Goal: Complete application form

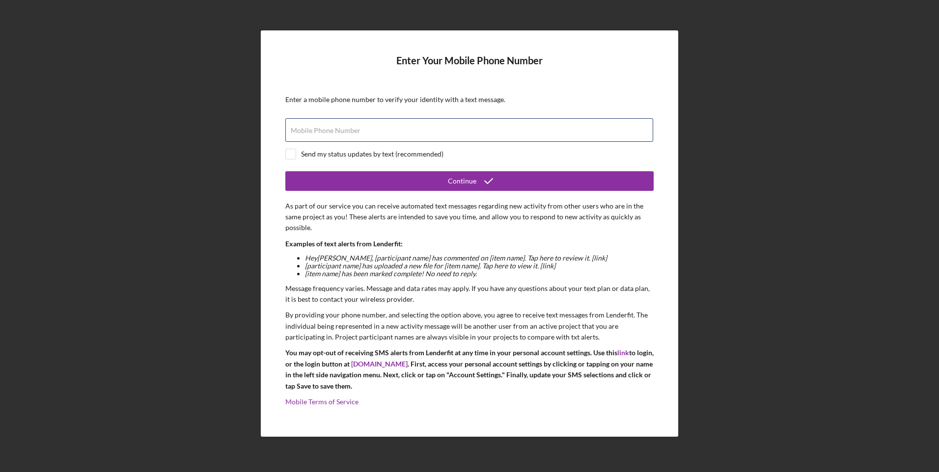
click at [416, 131] on input "Mobile Phone Number" at bounding box center [469, 130] width 368 height 24
type input "[PHONE_NUMBER]"
click at [470, 183] on div "Continue" at bounding box center [462, 181] width 28 height 20
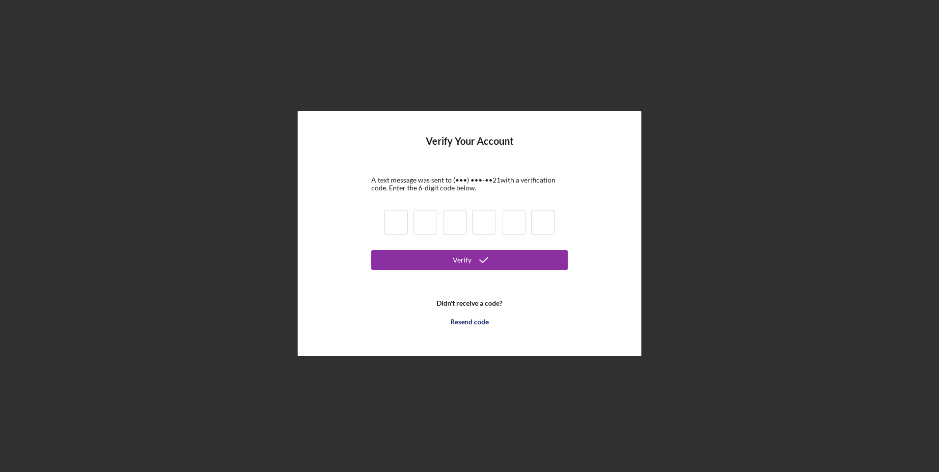
click at [402, 224] on input at bounding box center [396, 222] width 24 height 25
type input "6"
type input "1"
type input "9"
type input "8"
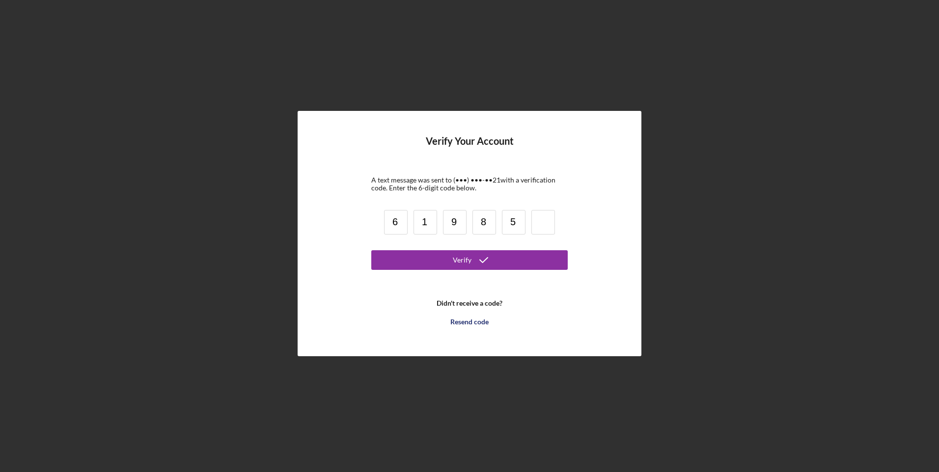
type input "5"
type input "9"
click at [473, 257] on icon "submit" at bounding box center [483, 260] width 25 height 25
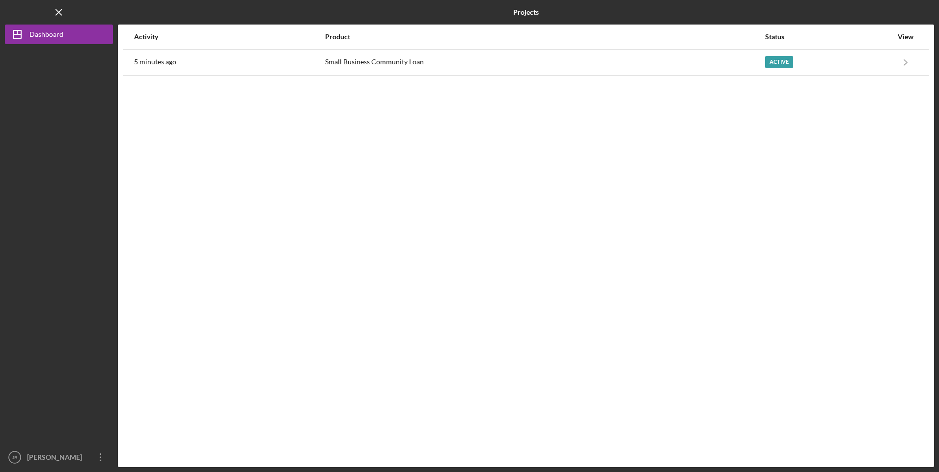
click at [440, 61] on div "Small Business Community Loan" at bounding box center [545, 62] width 440 height 25
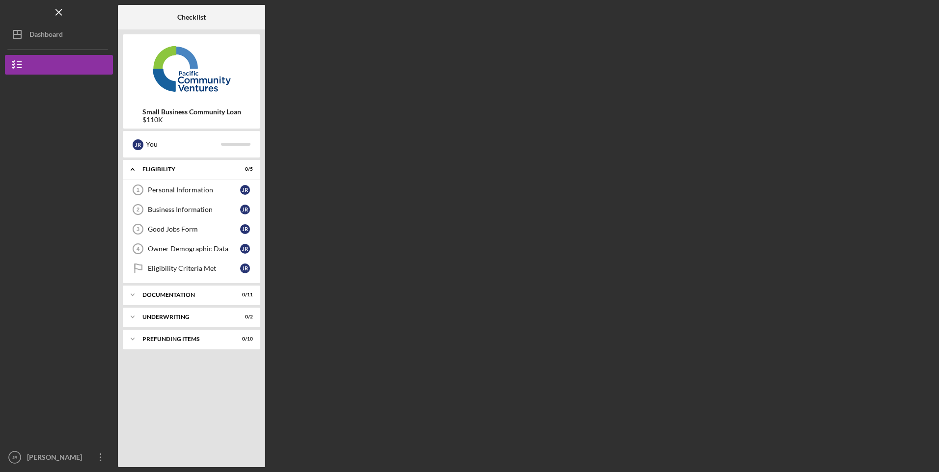
click at [164, 195] on link "Personal Information 1 Personal Information J R" at bounding box center [192, 190] width 128 height 20
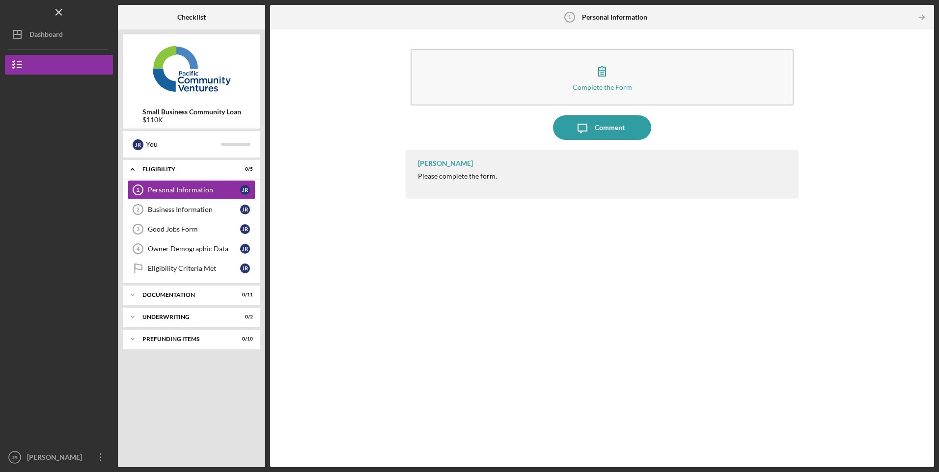
click at [657, 69] on button "Complete the Form Form" at bounding box center [602, 77] width 383 height 56
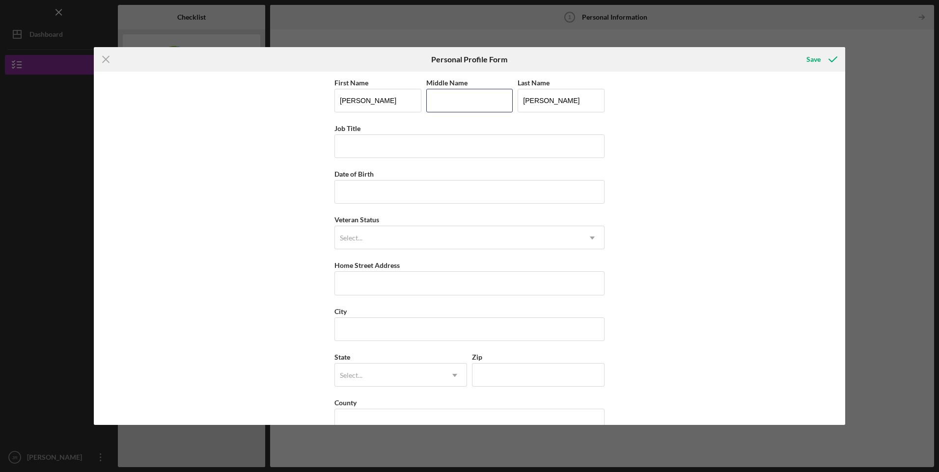
click at [454, 107] on input "Middle Name" at bounding box center [469, 101] width 87 height 24
type input "[PERSON_NAME]"
type input "CEO/OWNER"
type input "[DATE]"
click at [467, 249] on div "Select..." at bounding box center [458, 238] width 246 height 23
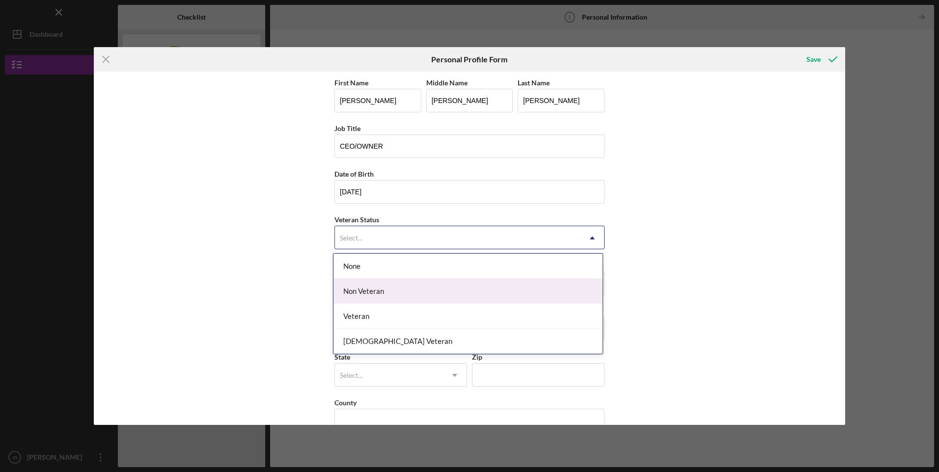
click at [367, 294] on div "Non Veteran" at bounding box center [467, 291] width 269 height 25
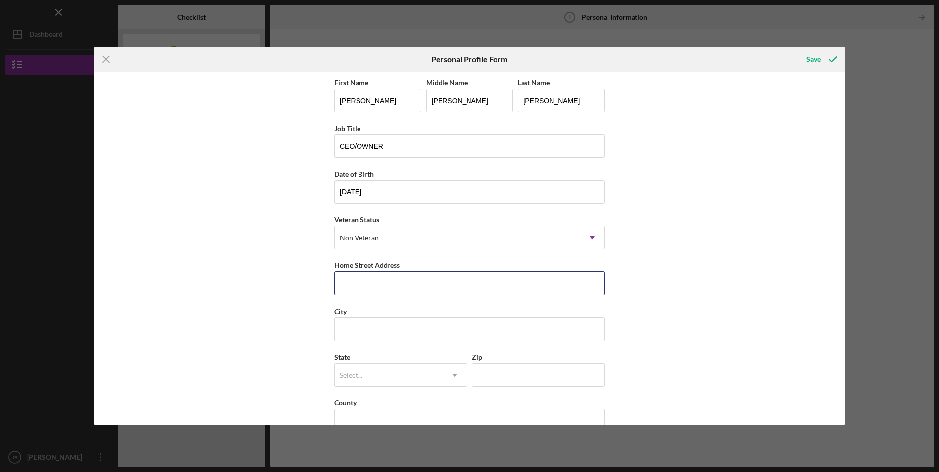
click at [400, 284] on input "Home Street Address" at bounding box center [469, 284] width 270 height 24
type input "[STREET_ADDRESS]"
type input "BAKERSFIELD"
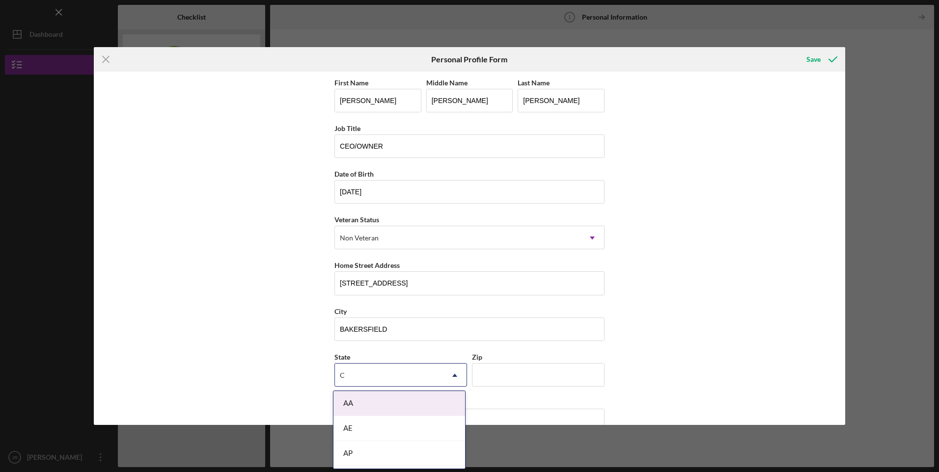
type input "CA"
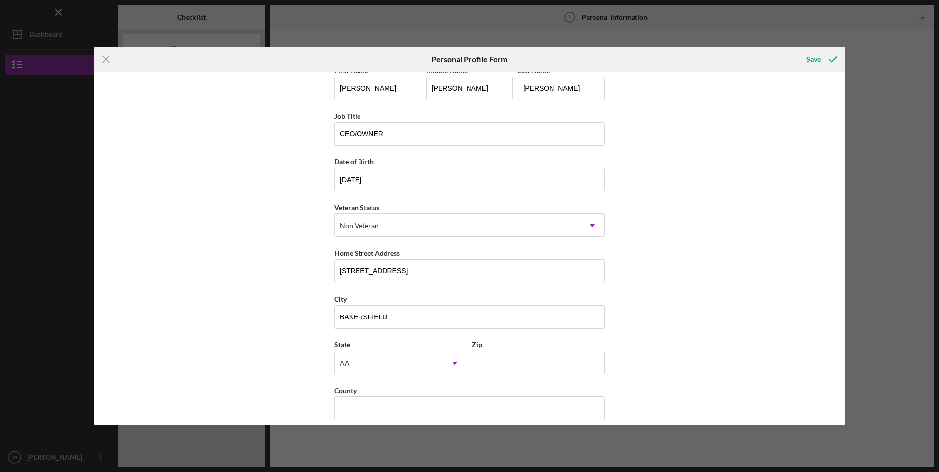
scroll to position [22, 0]
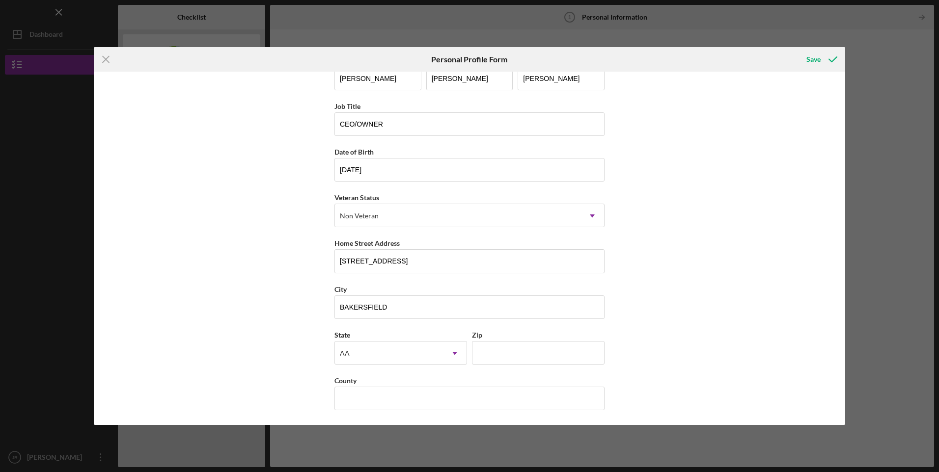
drag, startPoint x: 392, startPoint y: 348, endPoint x: 386, endPoint y: 354, distance: 8.7
click at [392, 348] on div "AA" at bounding box center [389, 353] width 108 height 23
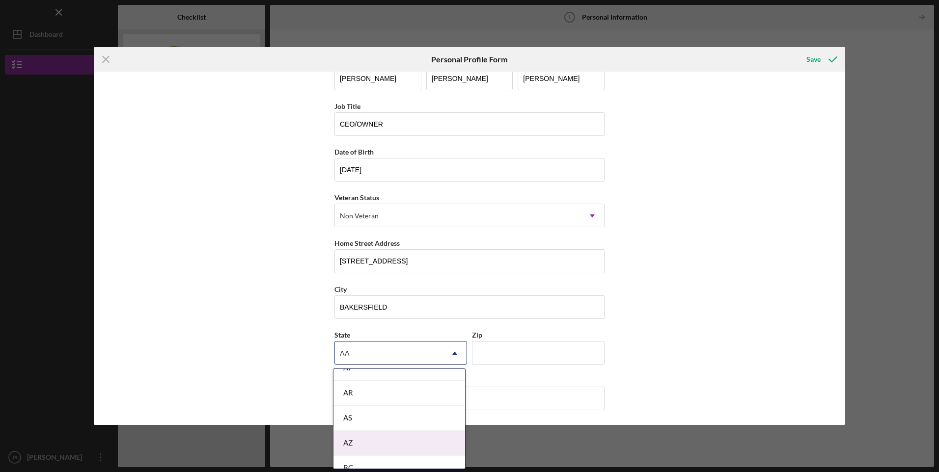
scroll to position [246, 0]
click at [356, 408] on div "CA" at bounding box center [399, 411] width 132 height 25
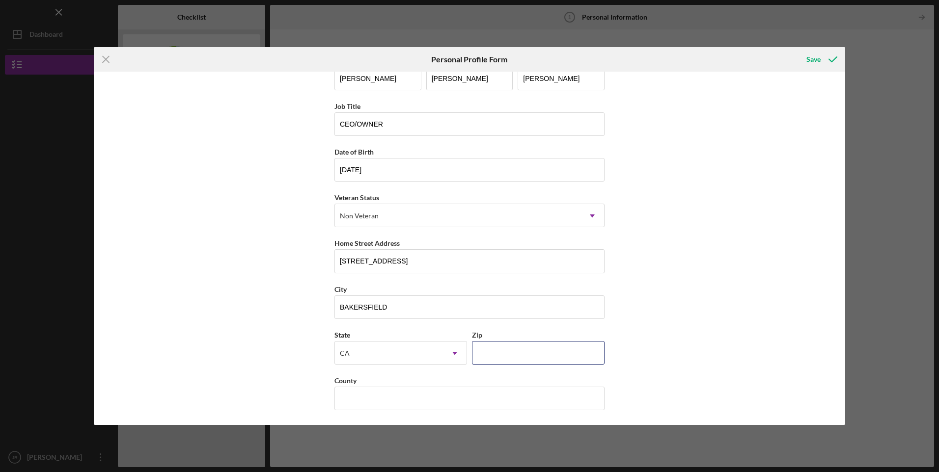
click at [511, 352] on input "Zip" at bounding box center [538, 353] width 133 height 24
click at [523, 352] on input "Zip" at bounding box center [538, 353] width 133 height 24
type input "93312"
click at [726, 274] on div "First Name [PERSON_NAME] Middle Name [PERSON_NAME] Last Name [PERSON_NAME] Job …" at bounding box center [469, 249] width 751 height 354
drag, startPoint x: 411, startPoint y: 398, endPoint x: 401, endPoint y: 404, distance: 11.0
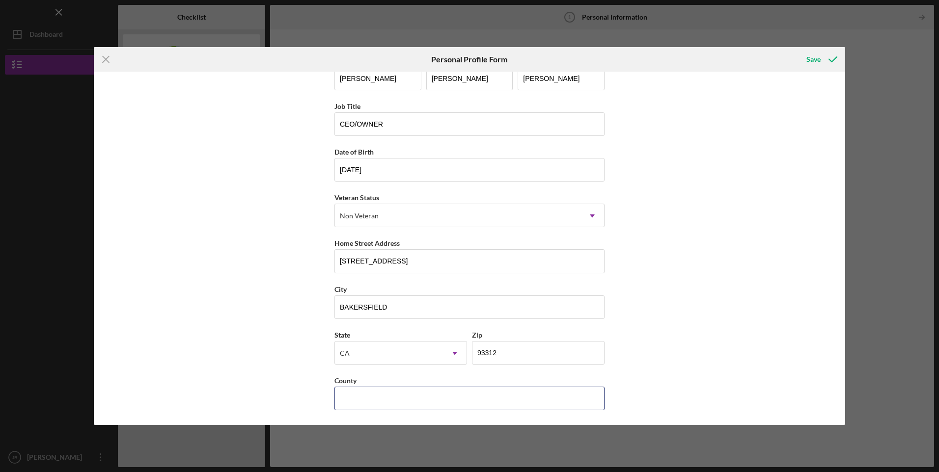
click at [411, 398] on input "County" at bounding box center [469, 399] width 270 height 24
type input "[GEOGRAPHIC_DATA]"
click at [735, 262] on div "First Name [PERSON_NAME] Middle Name [PERSON_NAME] Last Name [PERSON_NAME] Job …" at bounding box center [469, 249] width 751 height 354
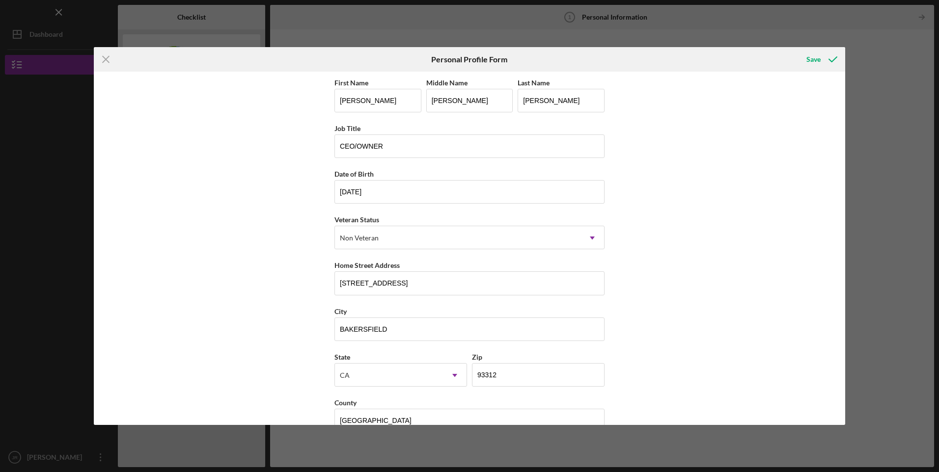
click at [815, 57] on div "Save" at bounding box center [813, 60] width 14 height 20
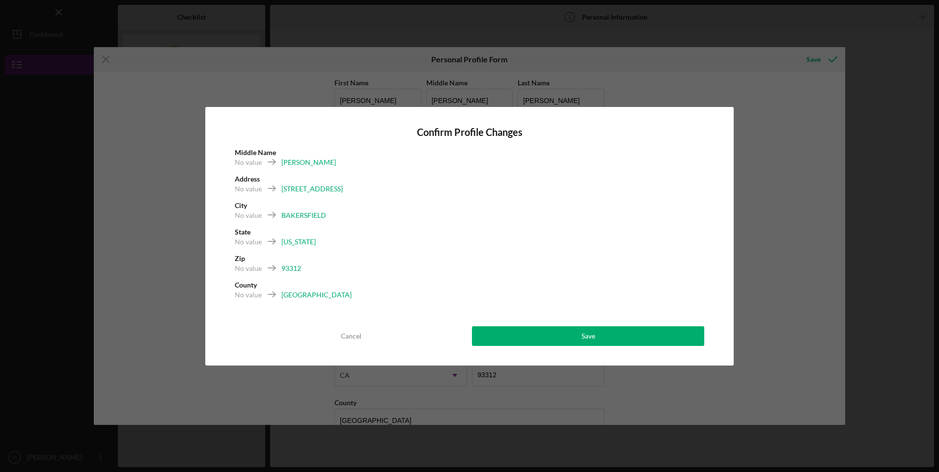
click at [576, 337] on button "Save" at bounding box center [588, 337] width 232 height 20
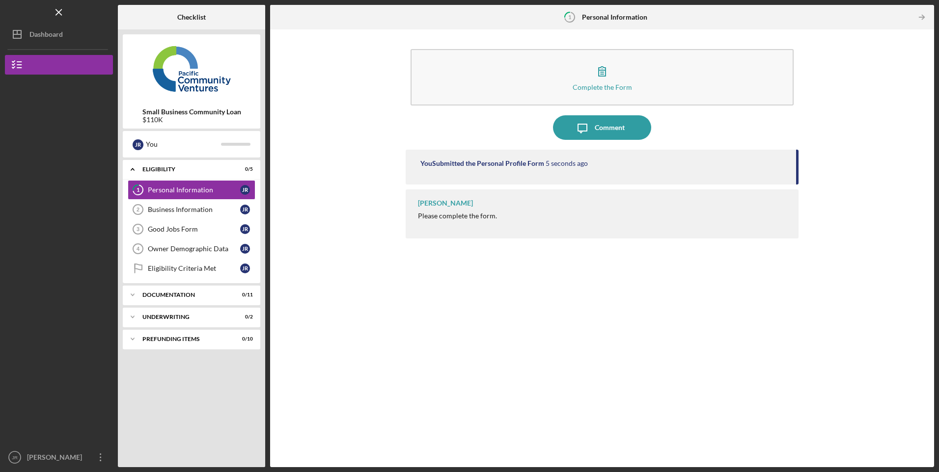
click at [172, 213] on div "Business Information" at bounding box center [194, 210] width 92 height 8
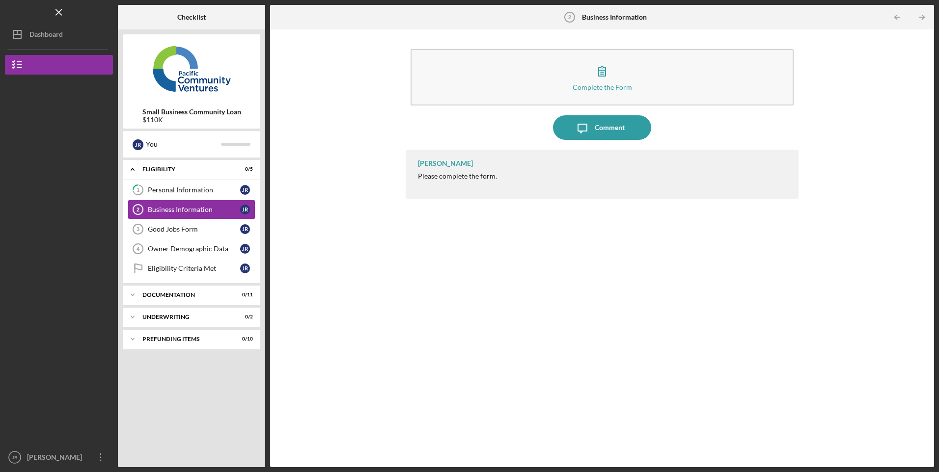
click at [533, 86] on button "Complete the Form Form" at bounding box center [602, 77] width 383 height 56
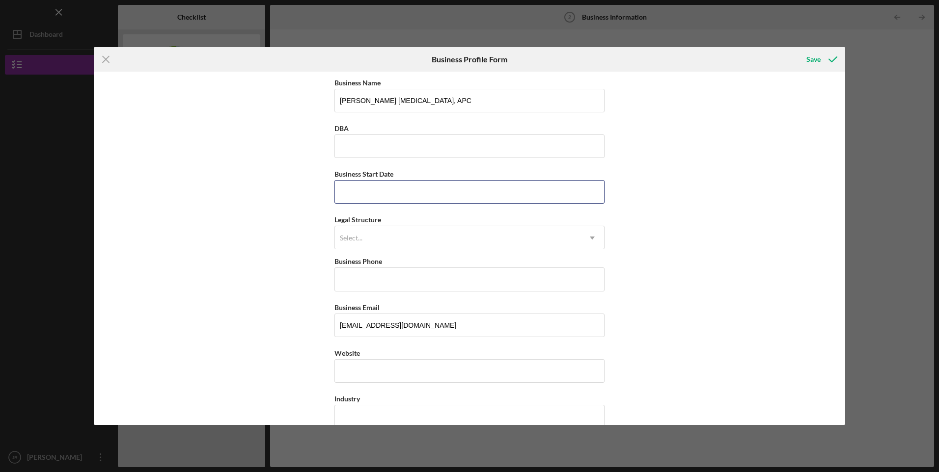
click at [403, 196] on input "Business Start Date" at bounding box center [469, 192] width 270 height 24
type input "[DATE]"
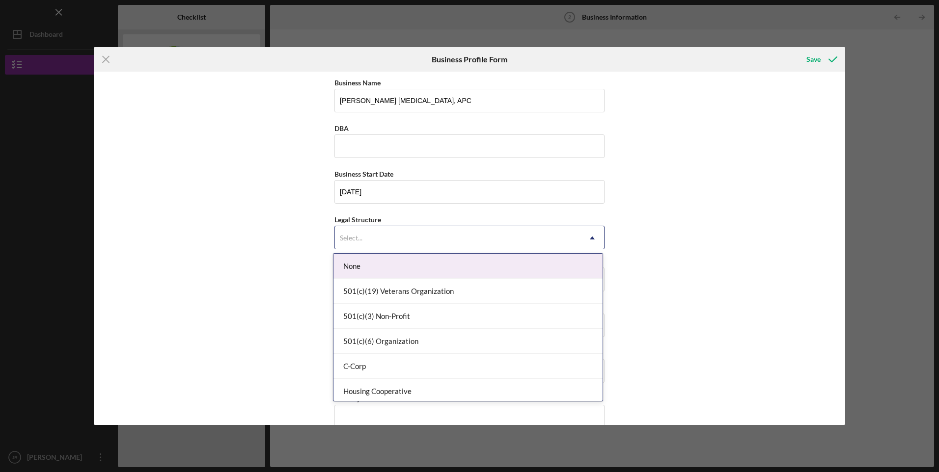
click at [403, 240] on div "Select..." at bounding box center [458, 238] width 246 height 23
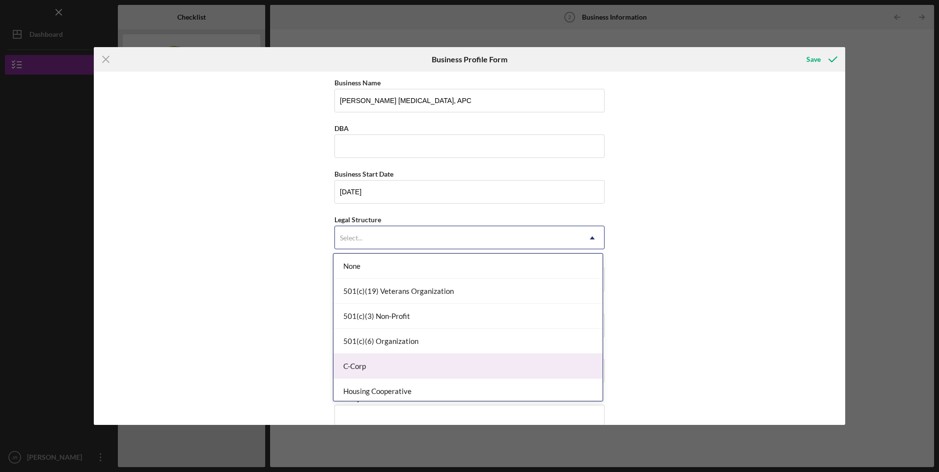
scroll to position [228, 0]
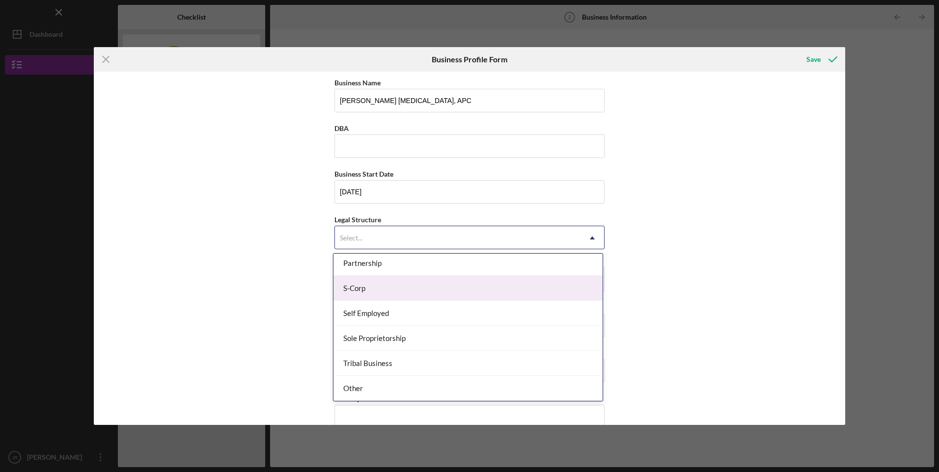
click at [375, 287] on div "S-Corp" at bounding box center [467, 288] width 269 height 25
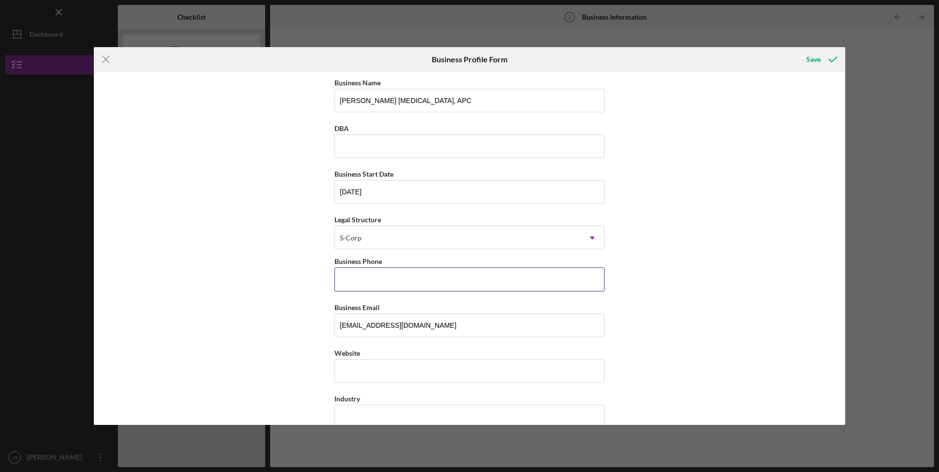
click at [385, 277] on input "Business Phone" at bounding box center [469, 280] width 270 height 24
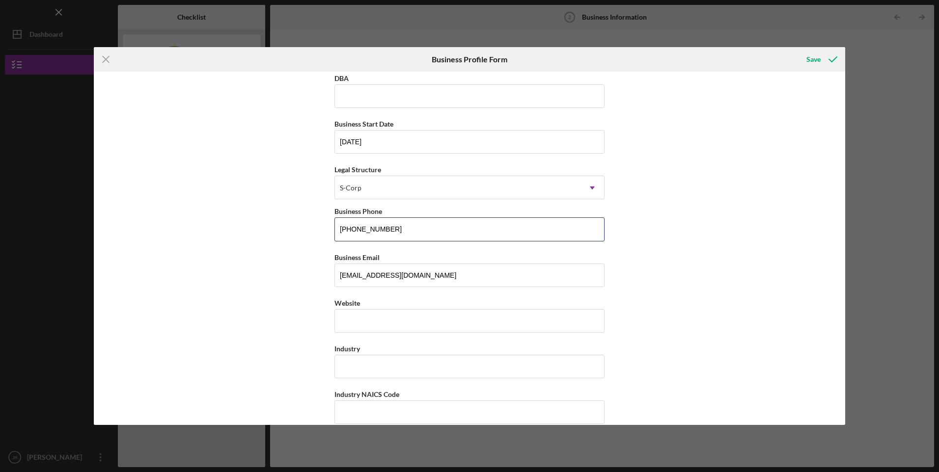
scroll to position [82, 0]
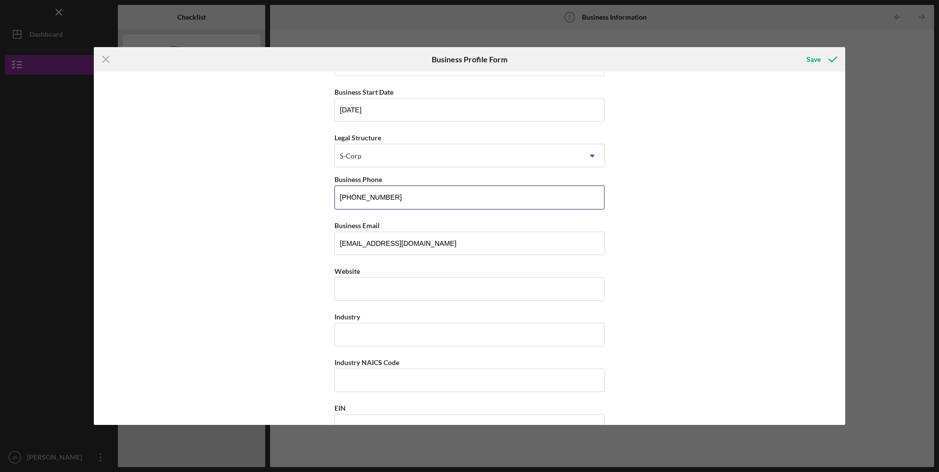
type input "[PHONE_NUMBER]"
click at [395, 288] on input "Website" at bounding box center [469, 289] width 270 height 24
paste input "[DOMAIN_NAME]/"
type input "[DOMAIN_NAME]/"
click at [547, 326] on input "Industry" at bounding box center [469, 335] width 270 height 24
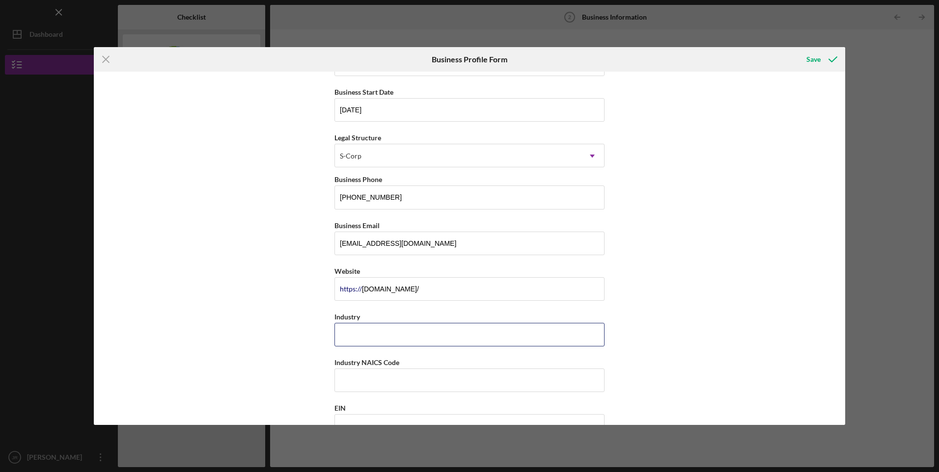
click at [376, 334] on input "Industry" at bounding box center [469, 335] width 270 height 24
click at [644, 303] on div "Business Name [PERSON_NAME] [MEDICAL_DATA], APC DBA Business Start Date [DATE] …" at bounding box center [469, 249] width 751 height 354
click at [362, 337] on input "Industry" at bounding box center [469, 335] width 270 height 24
click at [342, 340] on input "Industry" at bounding box center [469, 335] width 270 height 24
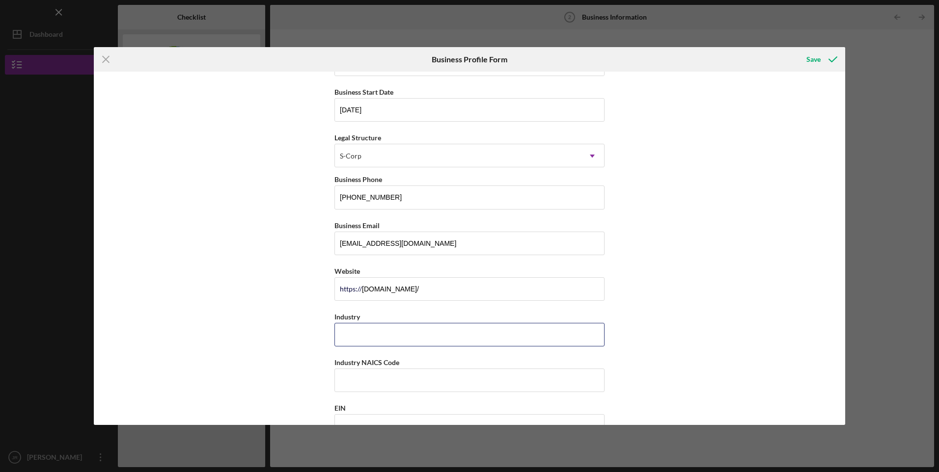
click at [344, 335] on input "Industry" at bounding box center [469, 335] width 270 height 24
type input "[MEDICAL_DATA] Doctor"
click at [390, 375] on input "Industry NAICS Code" at bounding box center [469, 381] width 270 height 24
paste input "621310"
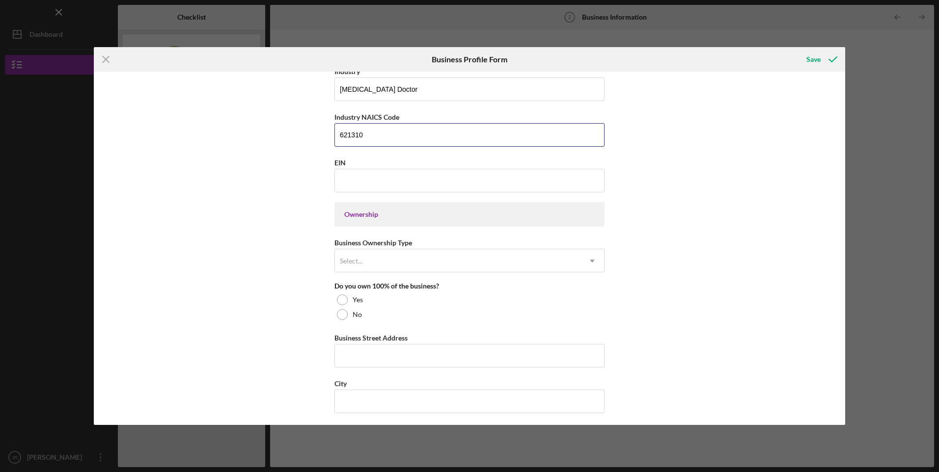
type input "621310"
click at [354, 187] on input "EIN" at bounding box center [469, 181] width 270 height 24
type input "[US_EMPLOYER_IDENTIFICATION_NUMBER]"
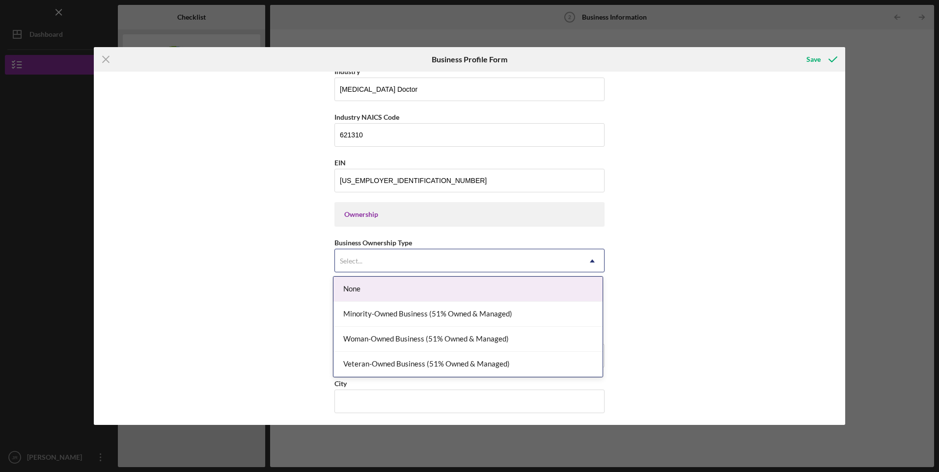
click at [444, 260] on div "Select..." at bounding box center [458, 261] width 246 height 23
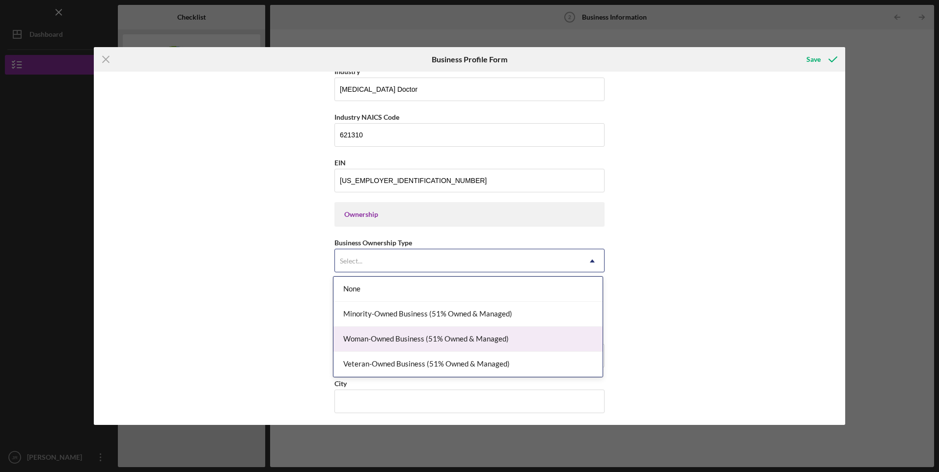
click at [403, 340] on div "Woman-Owned Business (51% Owned & Managed)" at bounding box center [467, 339] width 269 height 25
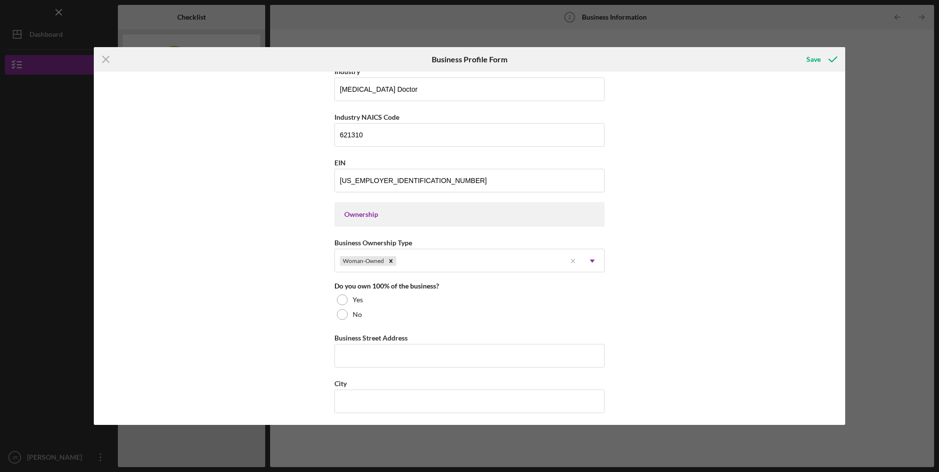
click at [398, 257] on div "Woman-Owned" at bounding box center [450, 261] width 231 height 23
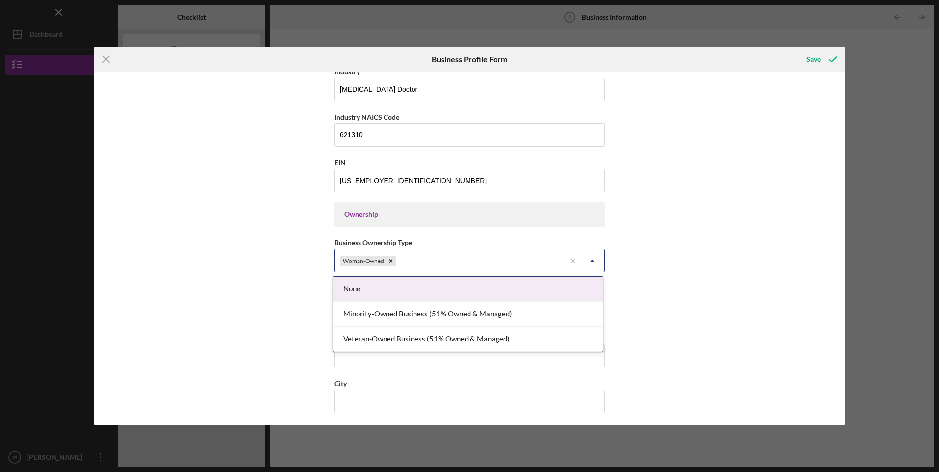
click at [387, 262] on icon "Remove Woman-Owned" at bounding box center [390, 261] width 7 height 7
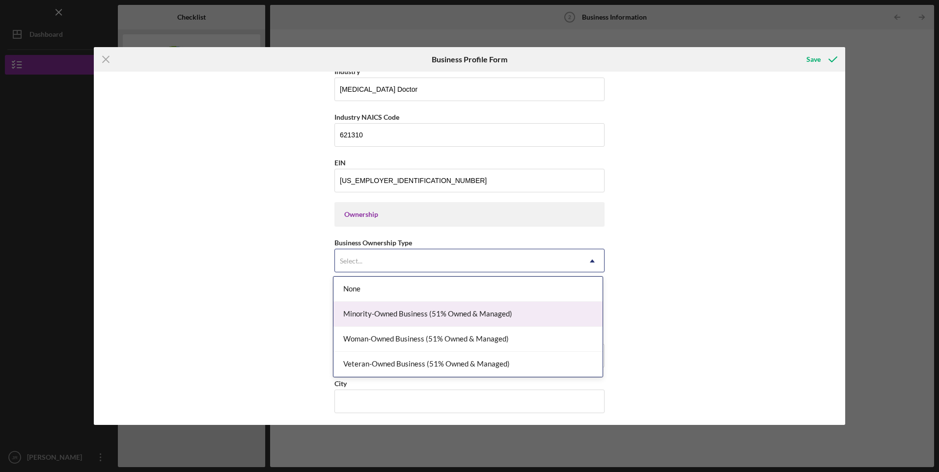
click at [406, 314] on div "Minority-Owned Business (51% Owned & Managed)" at bounding box center [467, 314] width 269 height 25
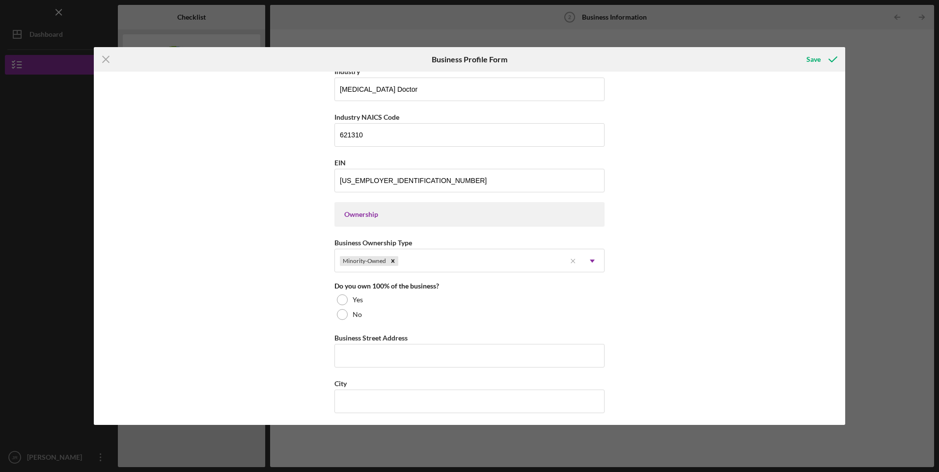
click at [340, 298] on div at bounding box center [342, 300] width 11 height 11
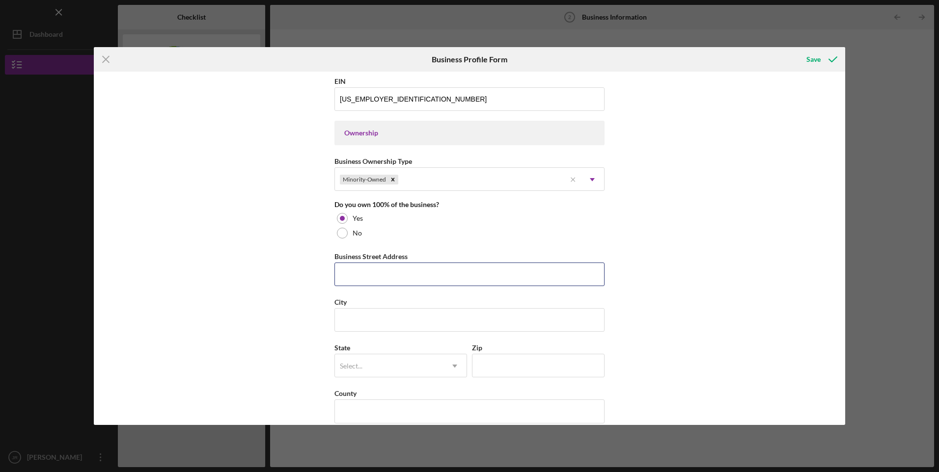
click at [464, 275] on input "Business Street Address" at bounding box center [469, 275] width 270 height 24
type input "[STREET_ADDRESS][US_STATE] SUITE H"
type input "BAKERSFIELD"
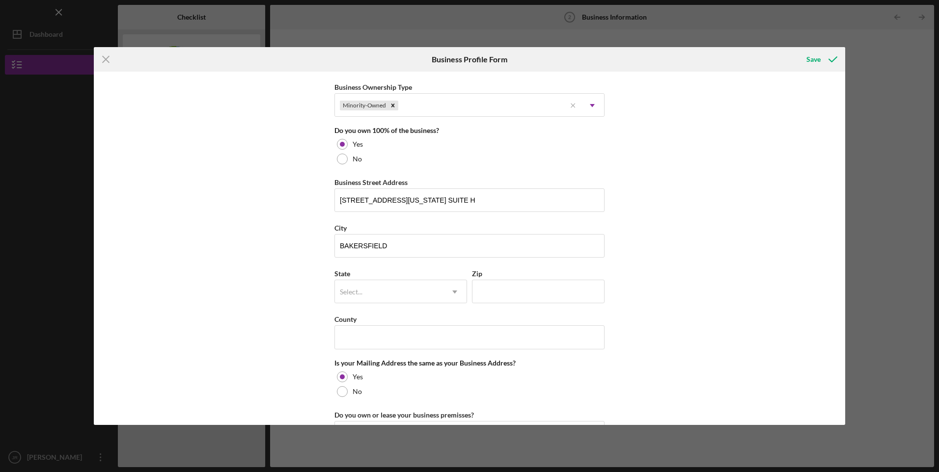
scroll to position [573, 0]
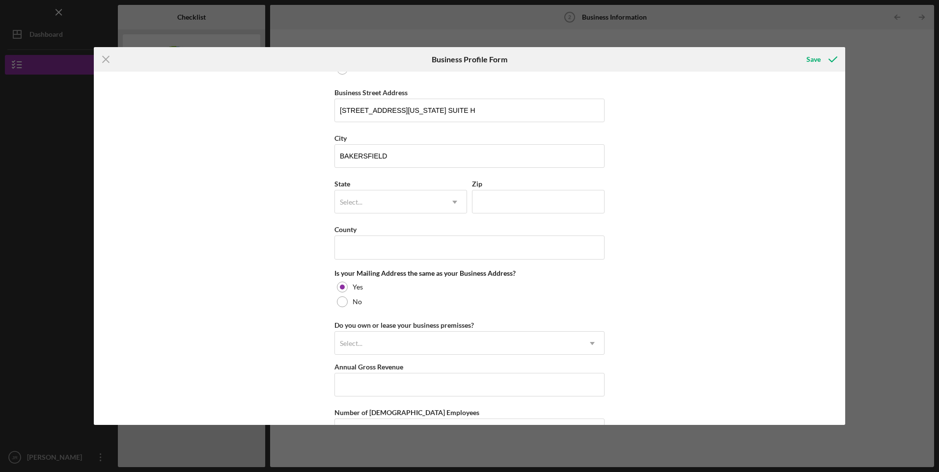
click at [429, 207] on div "Select..." at bounding box center [389, 202] width 108 height 23
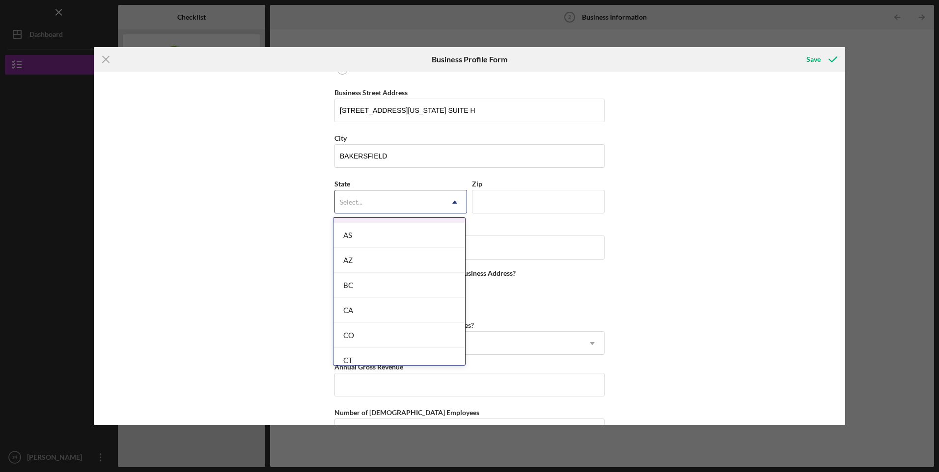
scroll to position [246, 0]
click at [358, 259] on div "CA" at bounding box center [399, 260] width 132 height 25
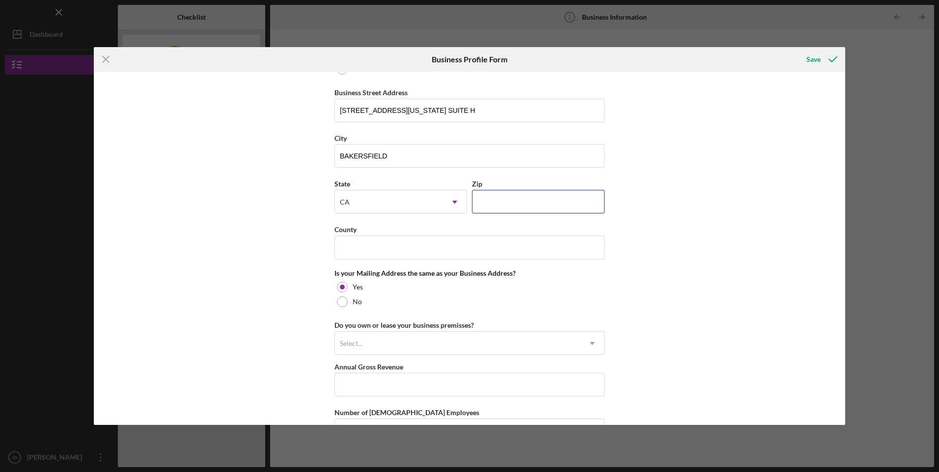
click at [501, 199] on input "Zip" at bounding box center [538, 202] width 133 height 24
type input "93307"
click at [416, 241] on input "County" at bounding box center [469, 248] width 270 height 24
type input "[GEOGRAPHIC_DATA]"
click at [649, 273] on div "Business Name [PERSON_NAME] [MEDICAL_DATA], APC DBA Business Start Date [DATE] …" at bounding box center [469, 249] width 751 height 354
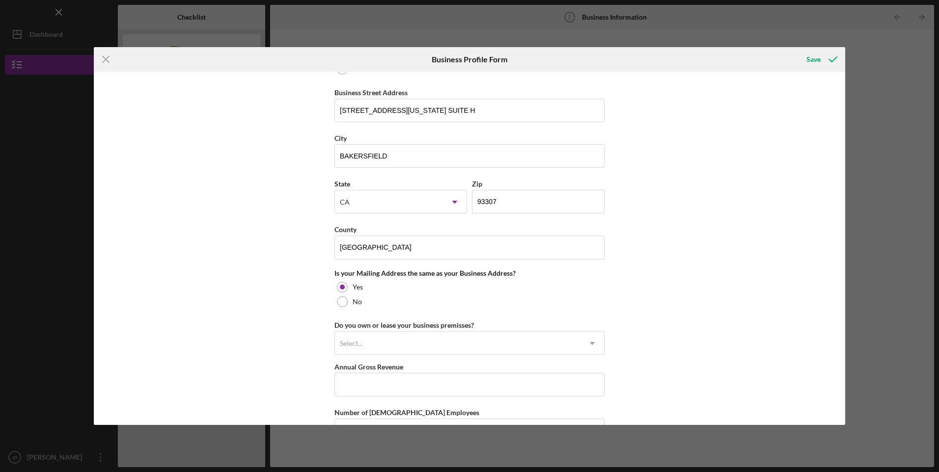
click at [383, 346] on div "Select..." at bounding box center [458, 343] width 246 height 23
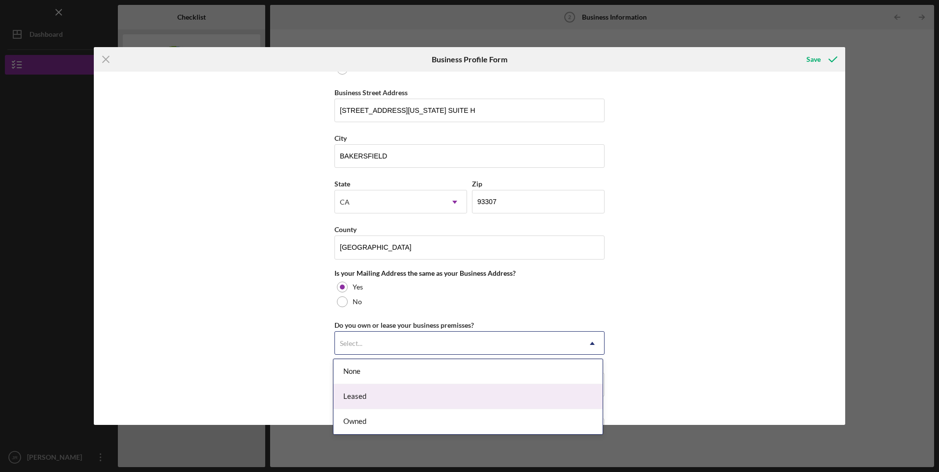
click at [367, 397] on div "Leased" at bounding box center [467, 397] width 269 height 25
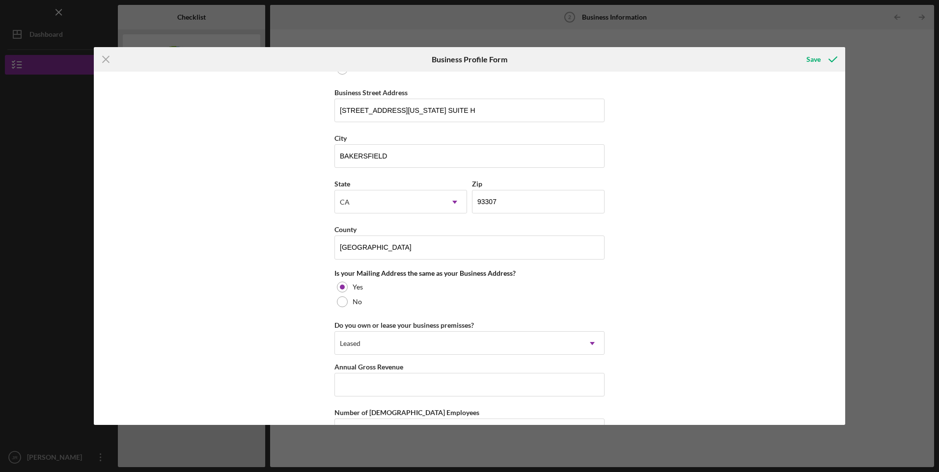
scroll to position [651, 0]
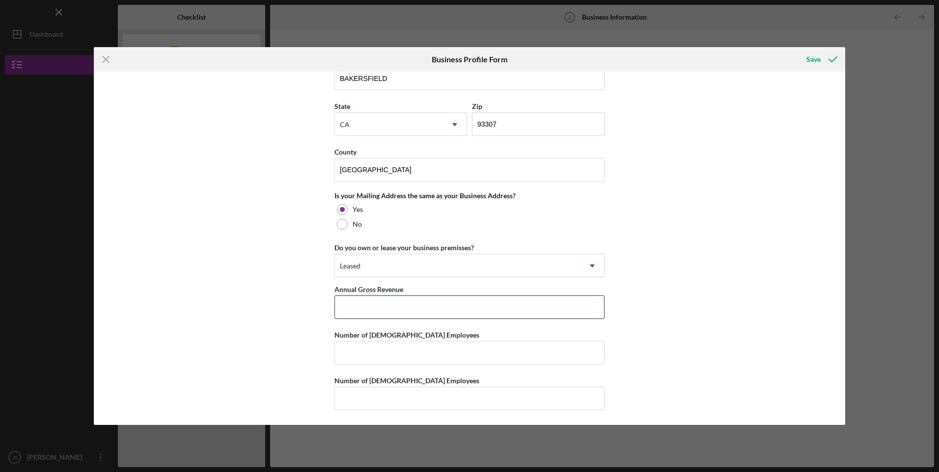
click at [484, 303] on input "Annual Gross Revenue" at bounding box center [469, 308] width 270 height 24
type input "$597,551"
click at [547, 355] on input "Number of [DEMOGRAPHIC_DATA] Employees" at bounding box center [469, 353] width 270 height 24
click at [679, 337] on div "Business Name [PERSON_NAME] [MEDICAL_DATA], APC DBA Business Start Date [DATE] …" at bounding box center [469, 249] width 751 height 354
click at [387, 359] on input "Number of [DEMOGRAPHIC_DATA] Employees" at bounding box center [469, 353] width 270 height 24
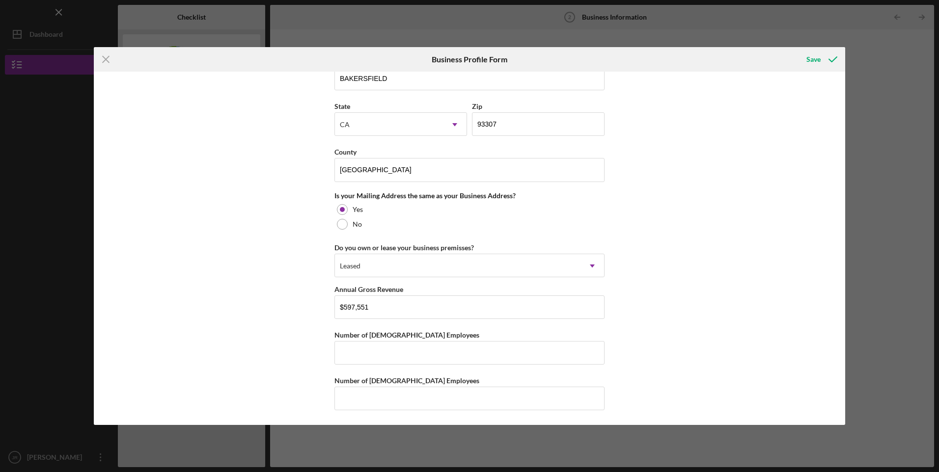
click at [651, 352] on div "Business Name [PERSON_NAME] [MEDICAL_DATA], APC DBA Business Start Date [DATE] …" at bounding box center [469, 249] width 751 height 354
click at [498, 358] on input "Number of [DEMOGRAPHIC_DATA] Employees" at bounding box center [469, 353] width 270 height 24
type input "4"
click at [523, 400] on input "Number of [DEMOGRAPHIC_DATA] Employees" at bounding box center [469, 399] width 270 height 24
type input "0"
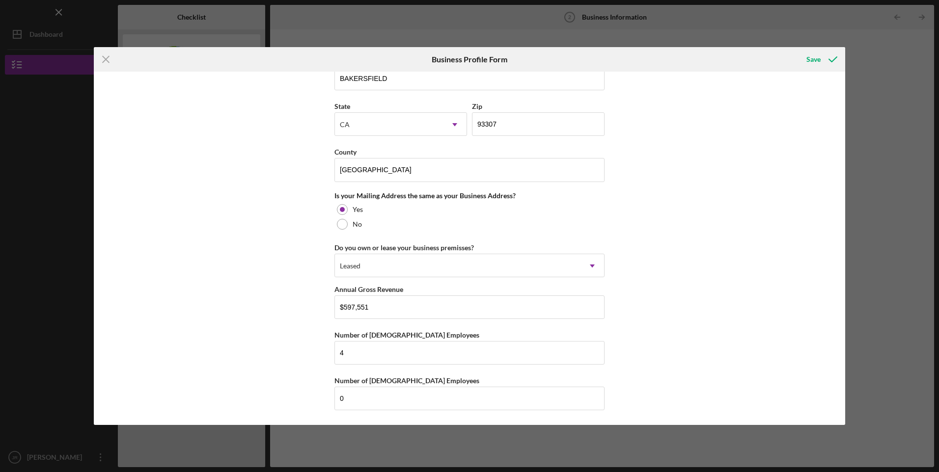
click at [650, 350] on div "Business Name [PERSON_NAME] [MEDICAL_DATA], APC DBA Business Start Date [DATE] …" at bounding box center [469, 249] width 751 height 354
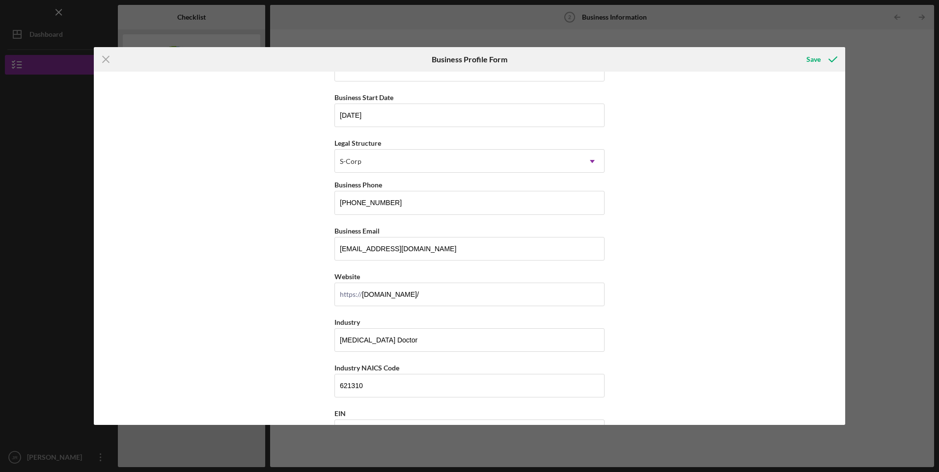
scroll to position [0, 0]
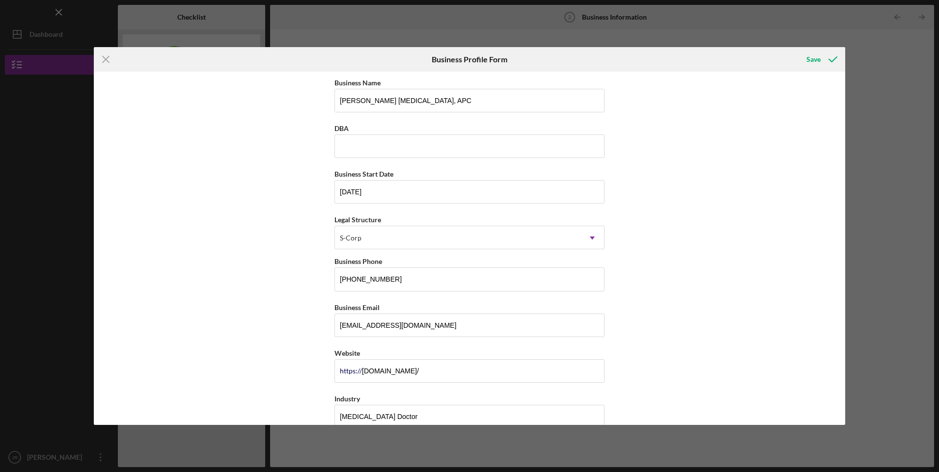
click at [819, 59] on div "Save" at bounding box center [813, 60] width 14 height 20
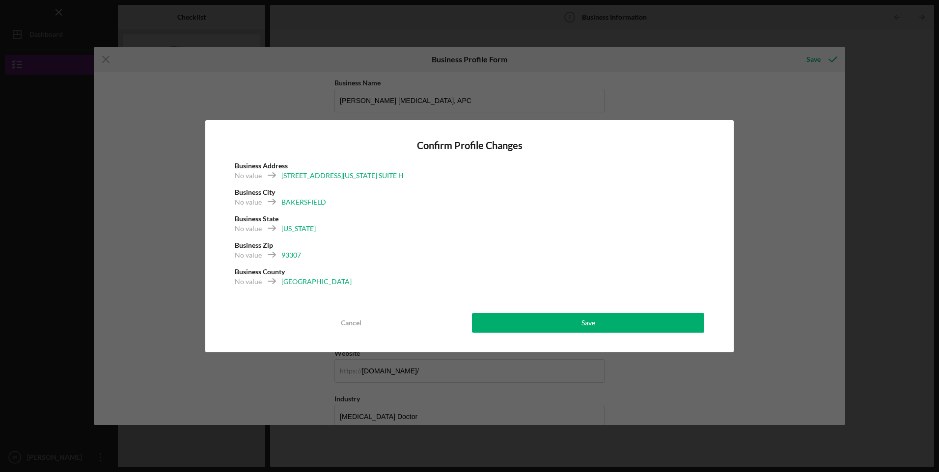
click at [609, 325] on button "Save" at bounding box center [588, 323] width 232 height 20
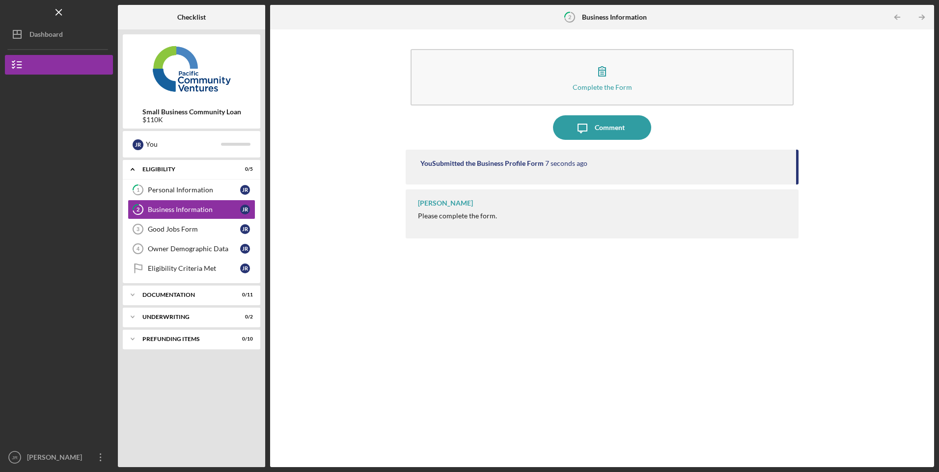
click at [172, 230] on div "Good Jobs Form" at bounding box center [194, 229] width 92 height 8
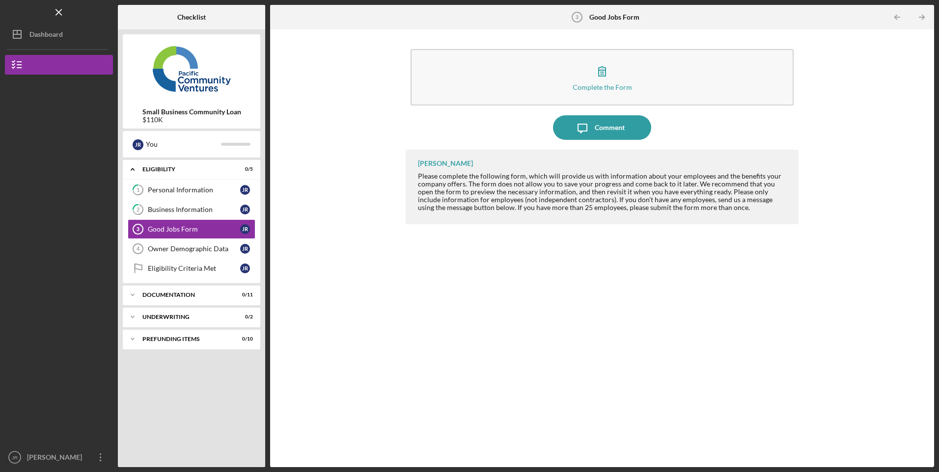
click at [682, 67] on button "Complete the Form Form" at bounding box center [602, 77] width 383 height 56
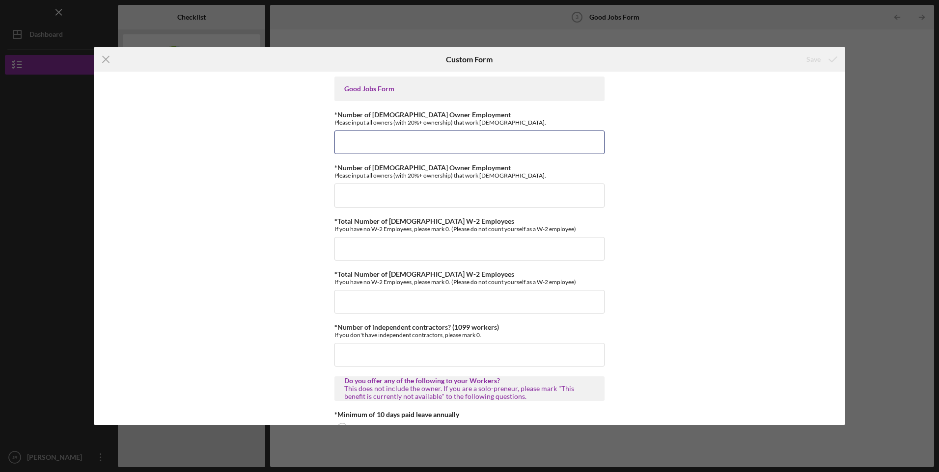
click at [492, 146] on input "*Number of [DEMOGRAPHIC_DATA] Owner Employment" at bounding box center [469, 143] width 270 height 24
type input "1"
click at [483, 189] on input "*Number of [DEMOGRAPHIC_DATA] Owner Employment" at bounding box center [469, 196] width 270 height 24
type input "0"
type input "4"
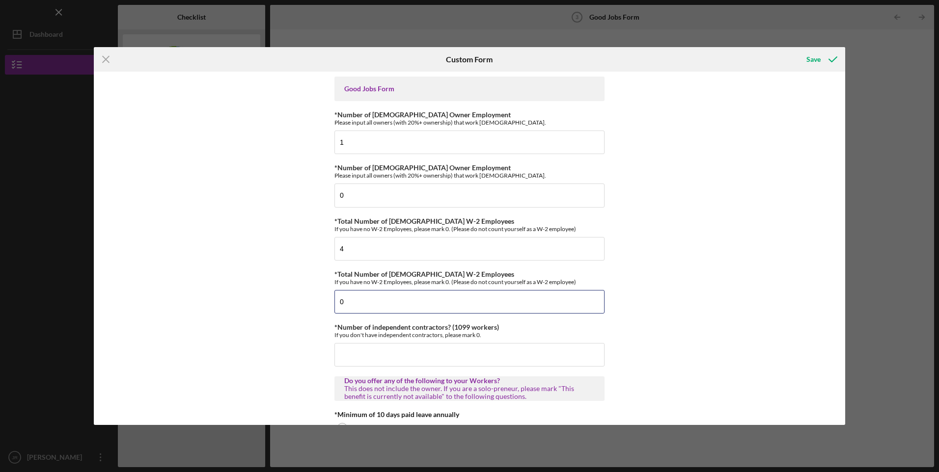
type input "0"
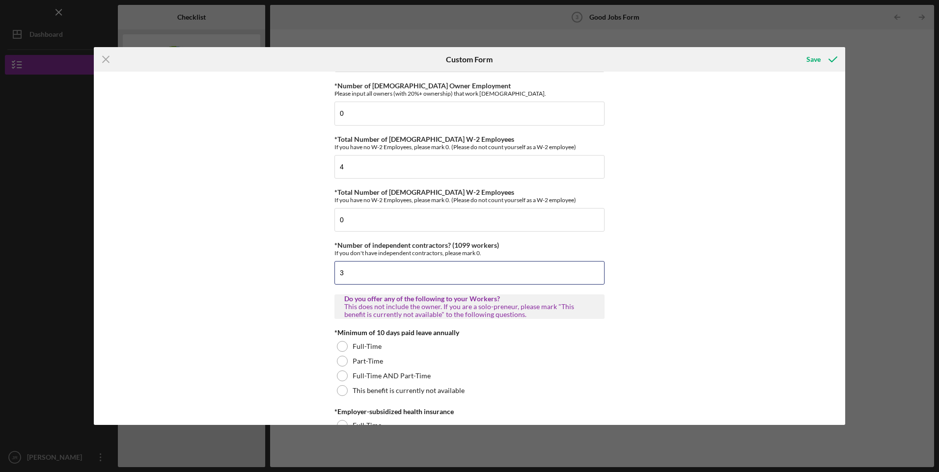
scroll to position [164, 0]
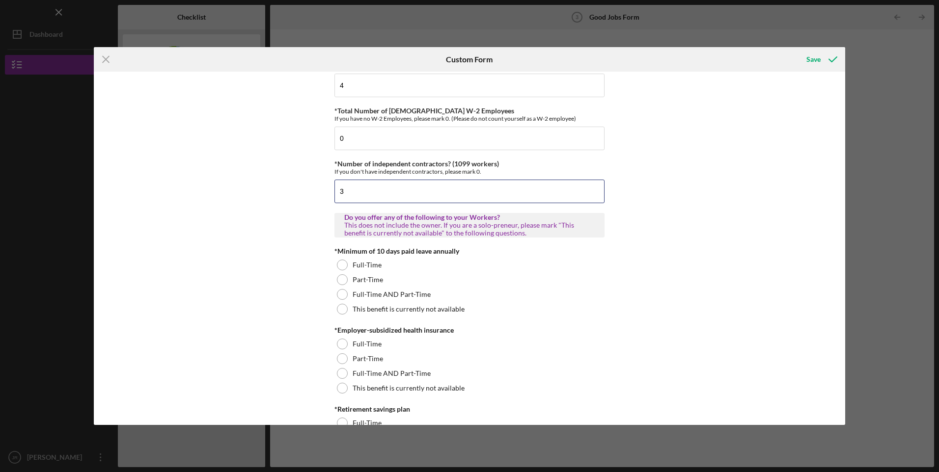
type input "3"
click at [339, 264] on div at bounding box center [342, 265] width 11 height 11
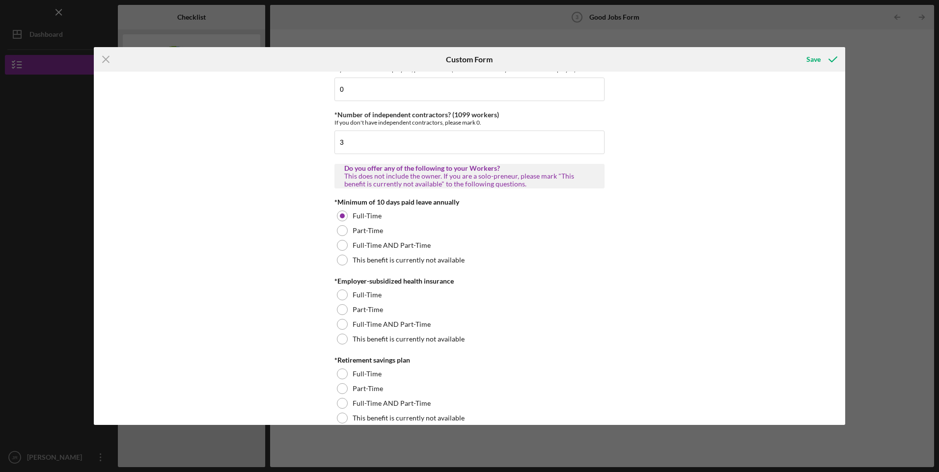
scroll to position [246, 0]
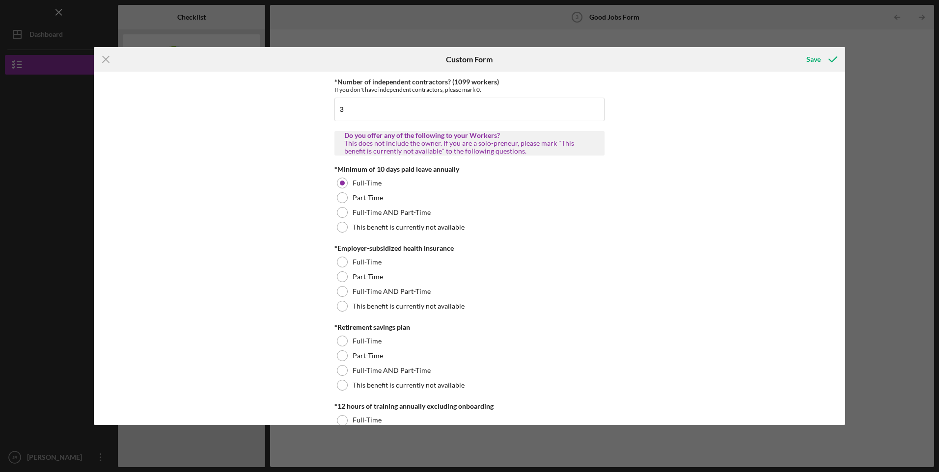
click at [342, 258] on div at bounding box center [342, 262] width 11 height 11
click at [340, 388] on div at bounding box center [342, 385] width 11 height 11
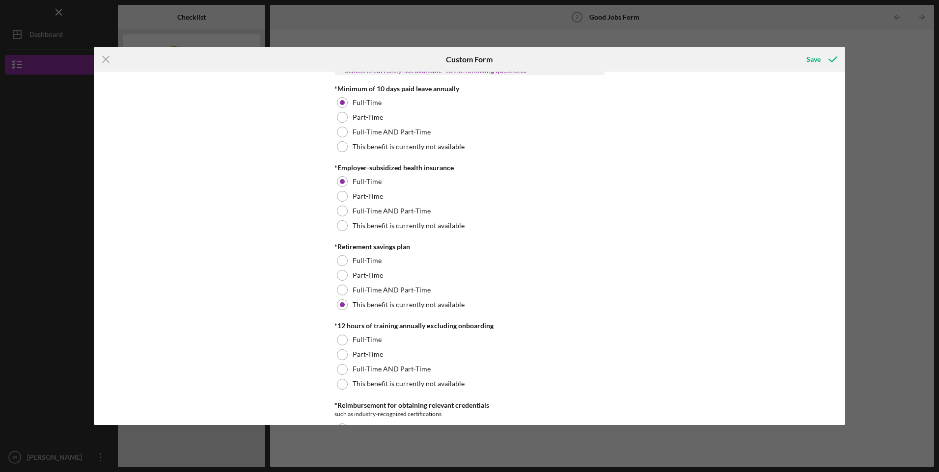
scroll to position [409, 0]
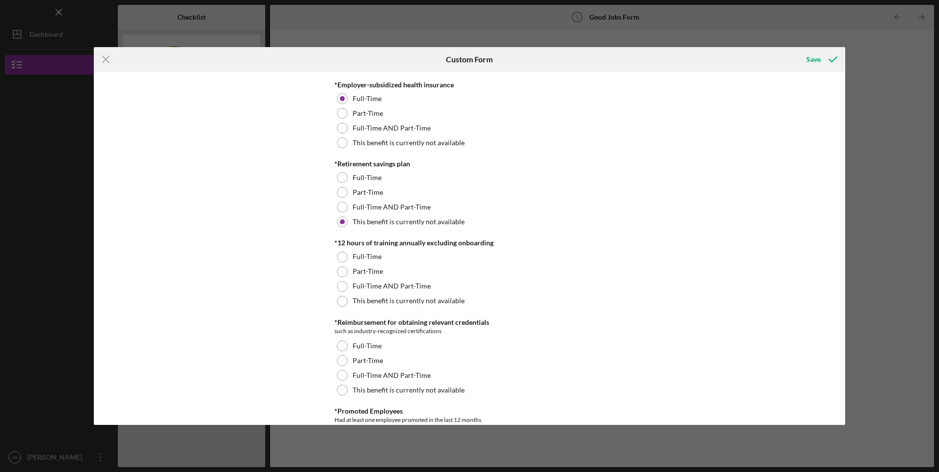
click at [340, 256] on div at bounding box center [342, 257] width 11 height 11
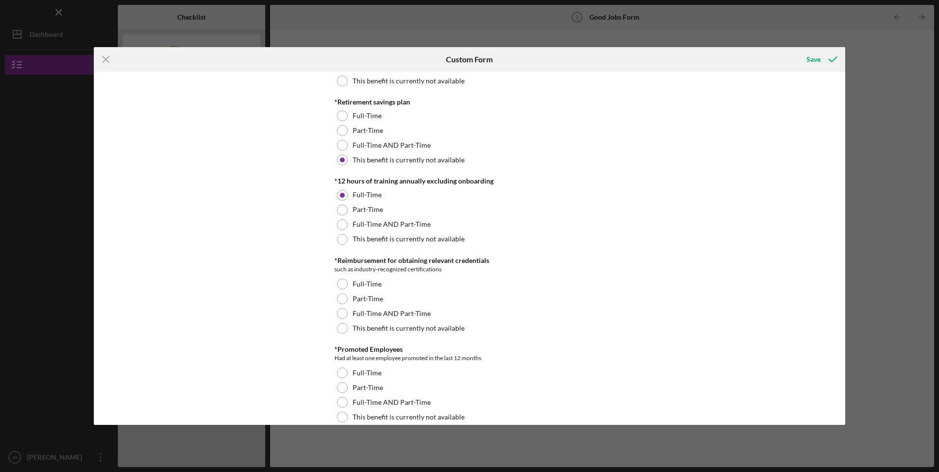
scroll to position [491, 0]
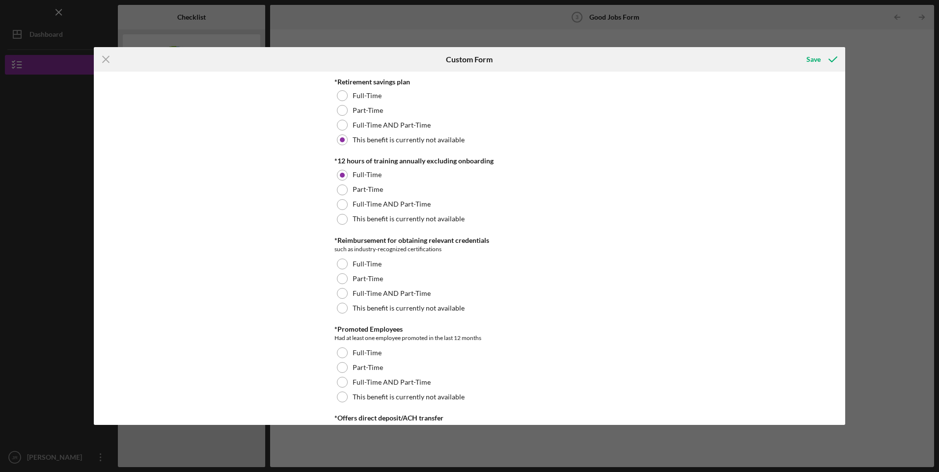
click at [342, 308] on div at bounding box center [342, 308] width 11 height 11
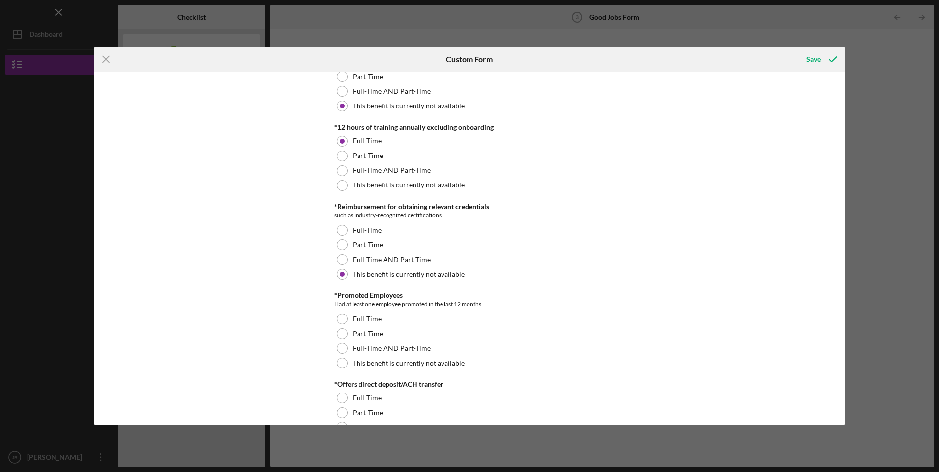
scroll to position [573, 0]
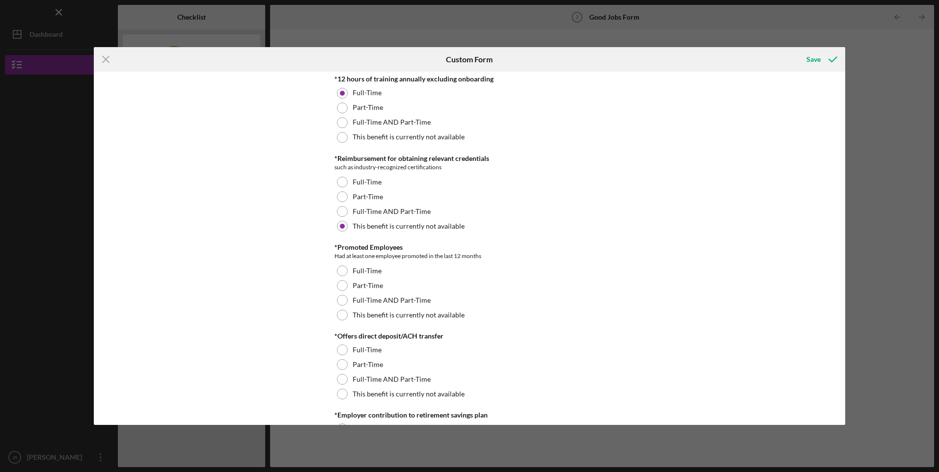
click at [341, 269] on div at bounding box center [342, 271] width 11 height 11
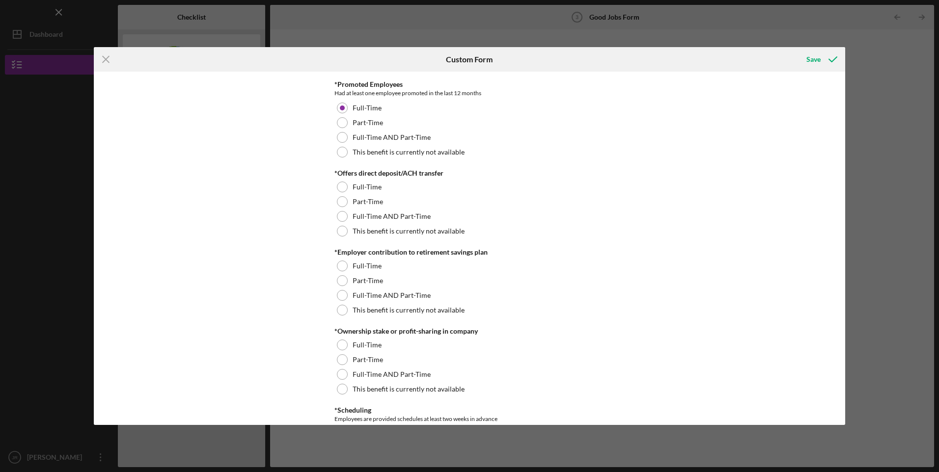
scroll to position [737, 0]
click at [341, 186] on div at bounding box center [342, 186] width 11 height 11
click at [341, 215] on div at bounding box center [342, 216] width 11 height 11
click at [342, 313] on div at bounding box center [342, 309] width 11 height 11
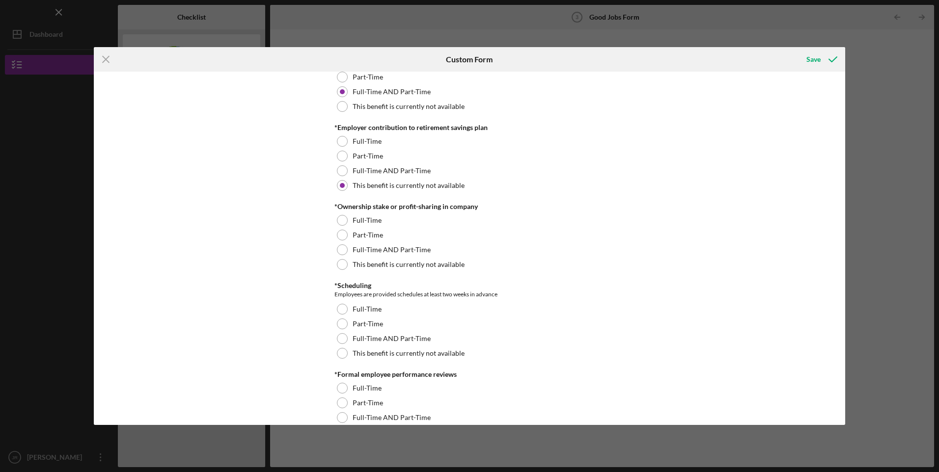
scroll to position [900, 0]
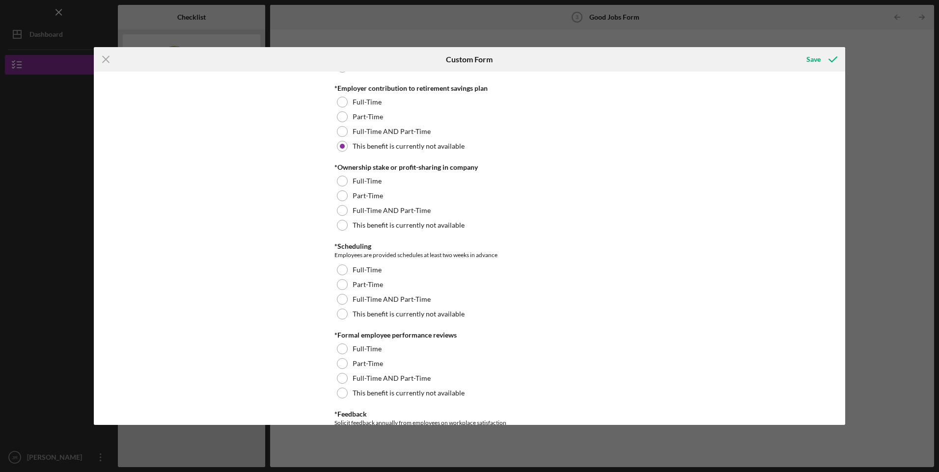
click at [341, 223] on div at bounding box center [342, 225] width 11 height 11
click at [343, 300] on div at bounding box center [342, 299] width 11 height 11
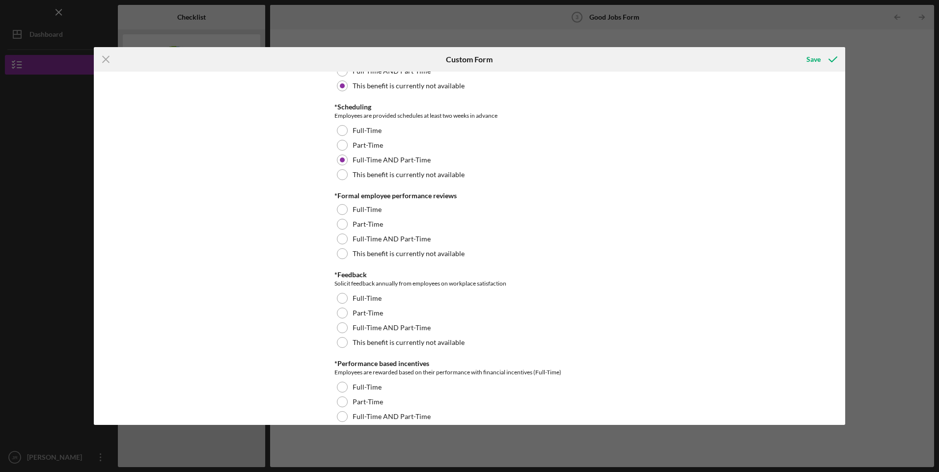
scroll to position [982, 0]
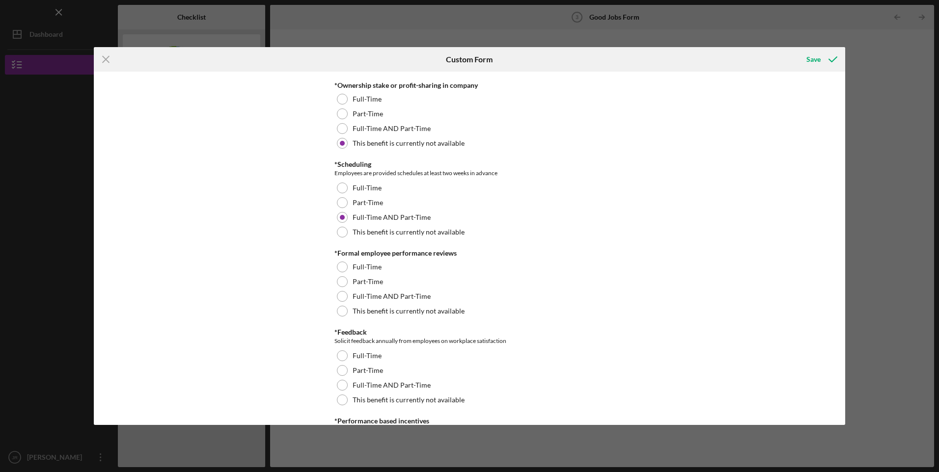
click at [341, 298] on div at bounding box center [342, 296] width 11 height 11
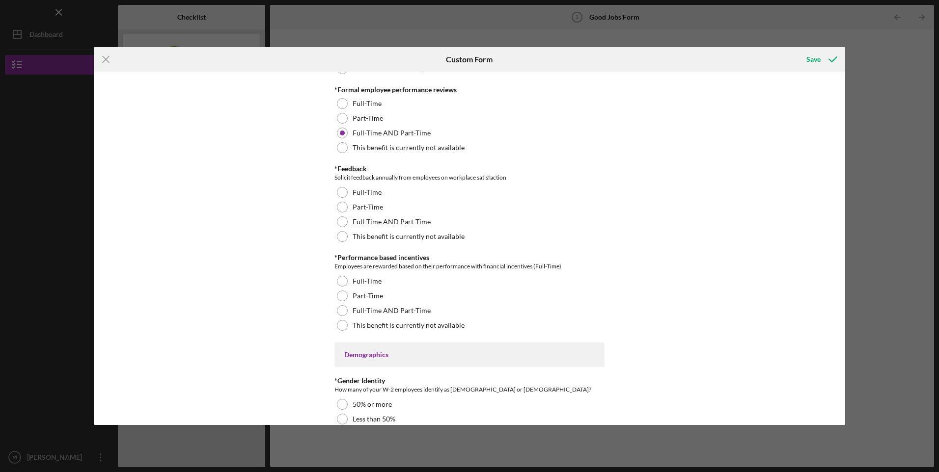
click at [337, 224] on div at bounding box center [342, 222] width 11 height 11
click at [342, 309] on div at bounding box center [342, 310] width 11 height 11
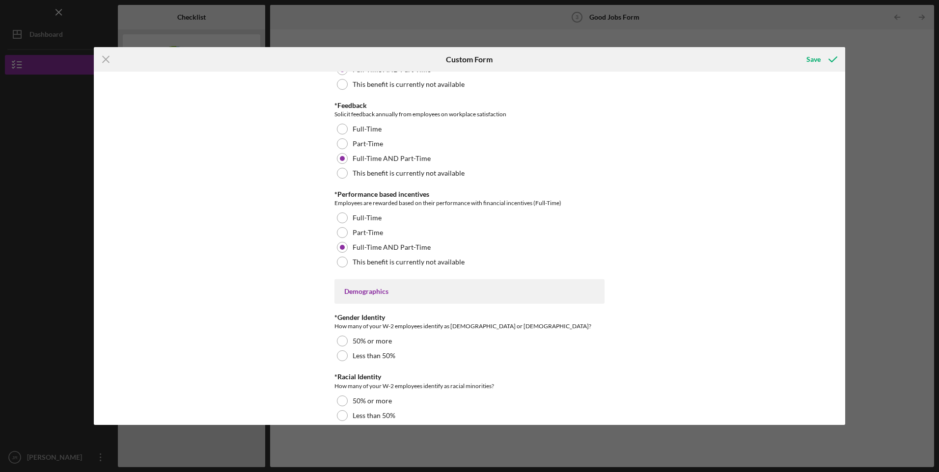
scroll to position [1310, 0]
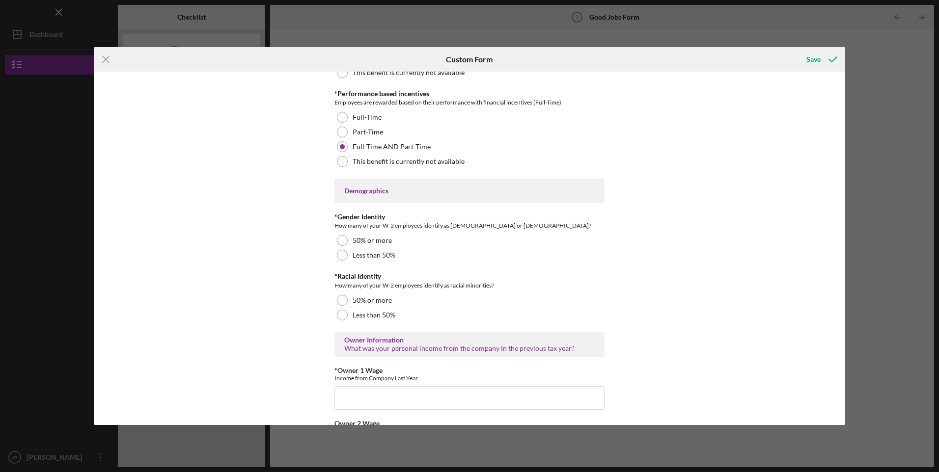
click at [338, 240] on div at bounding box center [342, 240] width 11 height 11
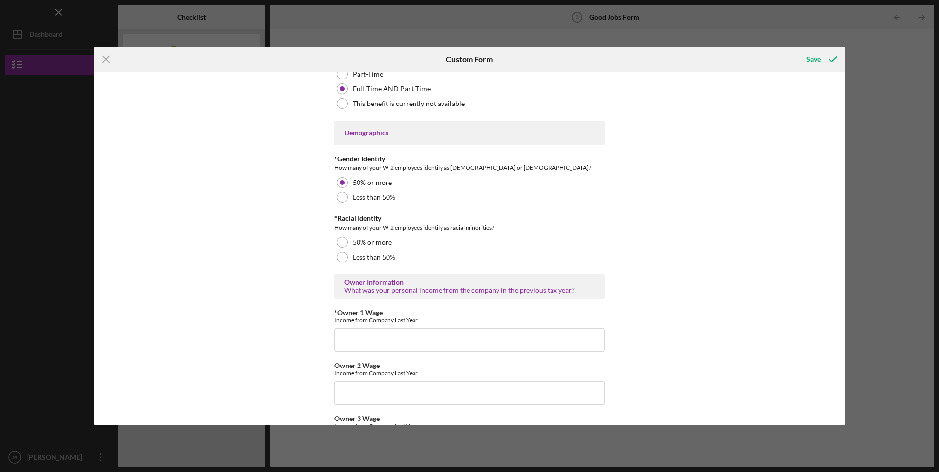
scroll to position [1391, 0]
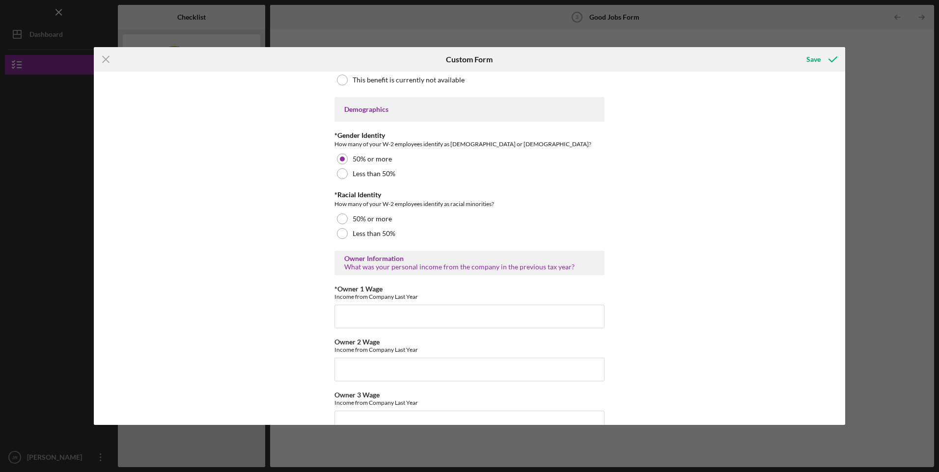
click at [343, 218] on div at bounding box center [342, 219] width 11 height 11
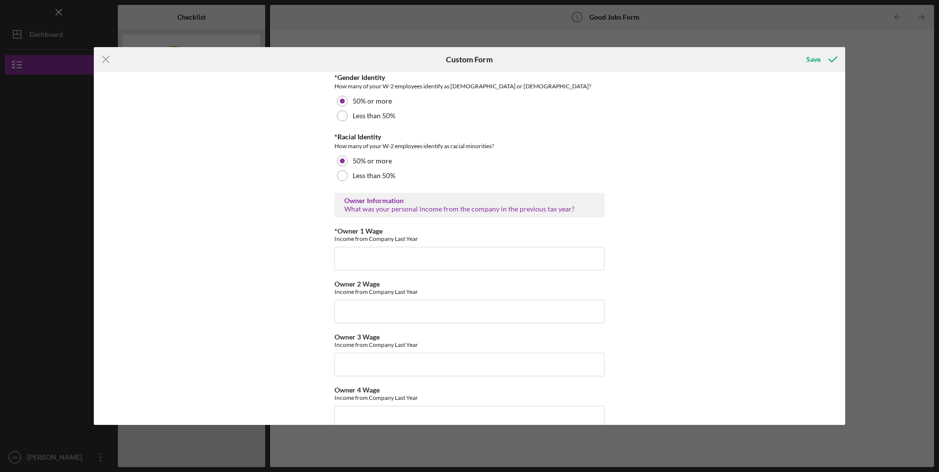
scroll to position [1473, 0]
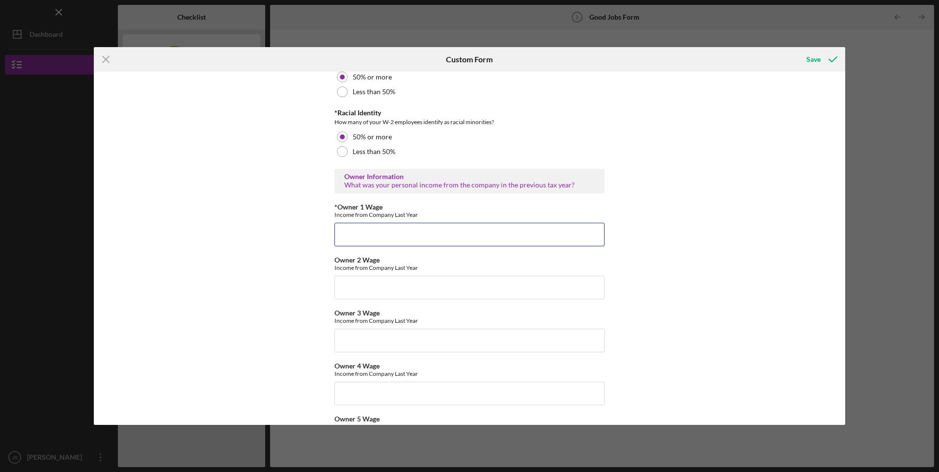
click at [390, 238] on input "*Owner 1 Wage" at bounding box center [469, 235] width 270 height 24
click at [395, 240] on input "*Owner 1 Wage" at bounding box center [469, 235] width 270 height 24
type input "183000"
drag, startPoint x: 473, startPoint y: 289, endPoint x: 477, endPoint y: 284, distance: 5.6
click at [475, 286] on input "Owner 2 Wage" at bounding box center [469, 288] width 270 height 24
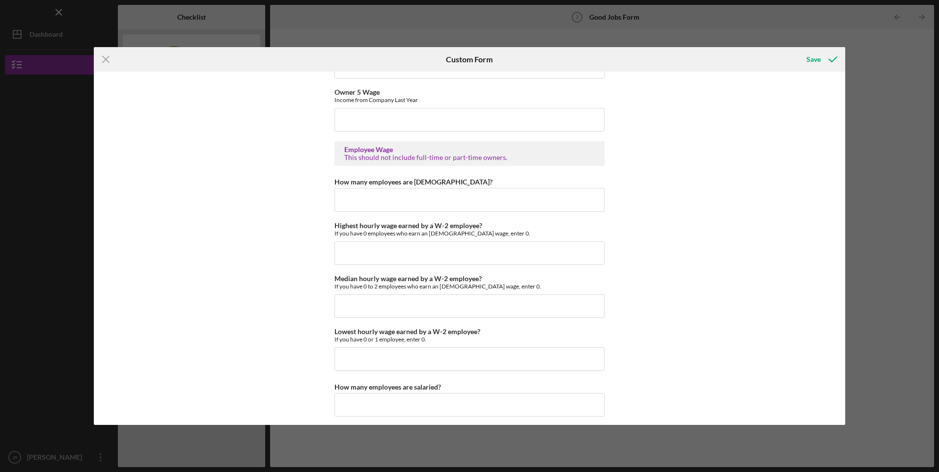
scroll to position [1801, 0]
click at [441, 198] on input "How many employees are [DEMOGRAPHIC_DATA]?" at bounding box center [469, 200] width 270 height 24
type input "4"
click at [433, 252] on input "Highest hourly wage earned by a W-2 employee?" at bounding box center [469, 253] width 270 height 24
type input "$25"
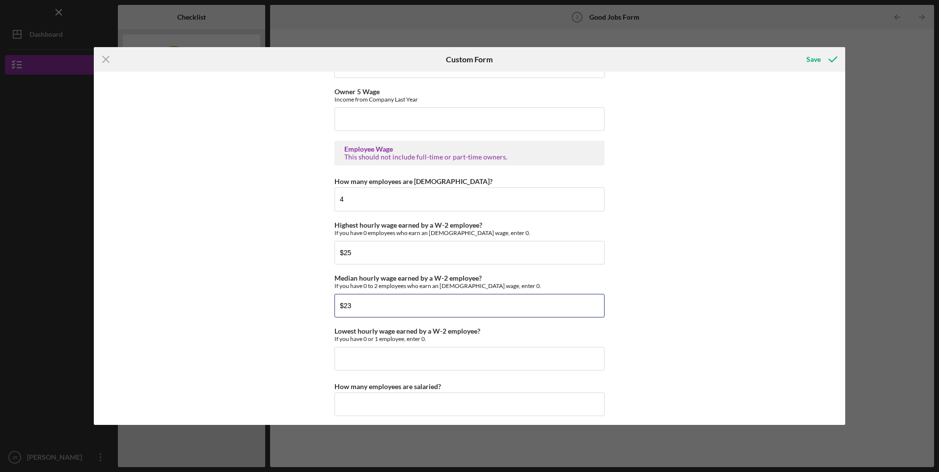
type input "$23"
type input "$21"
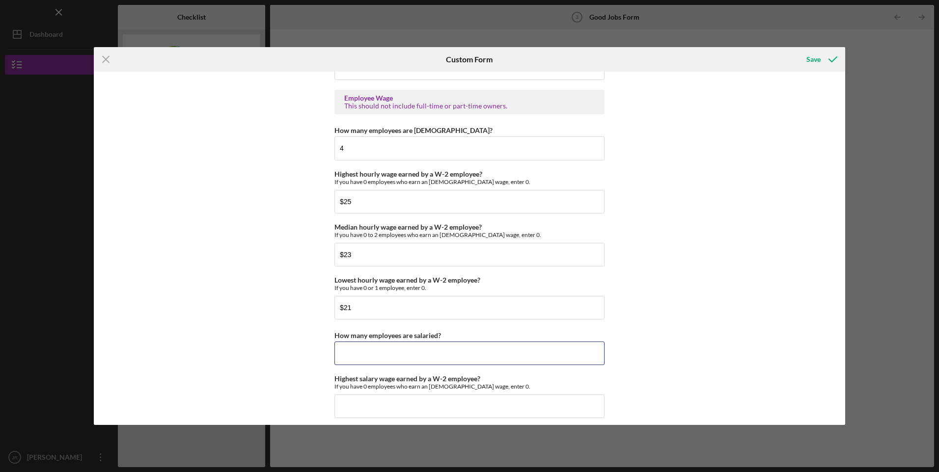
scroll to position [1882, 0]
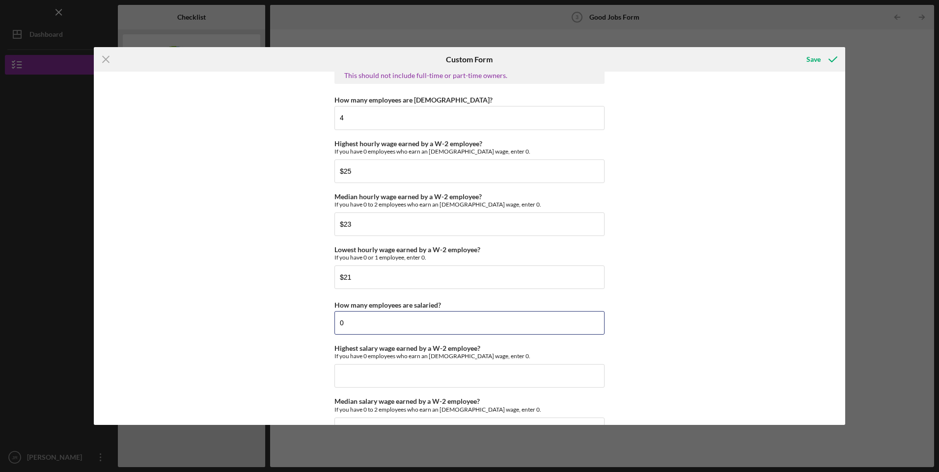
type input "0"
type input "$0"
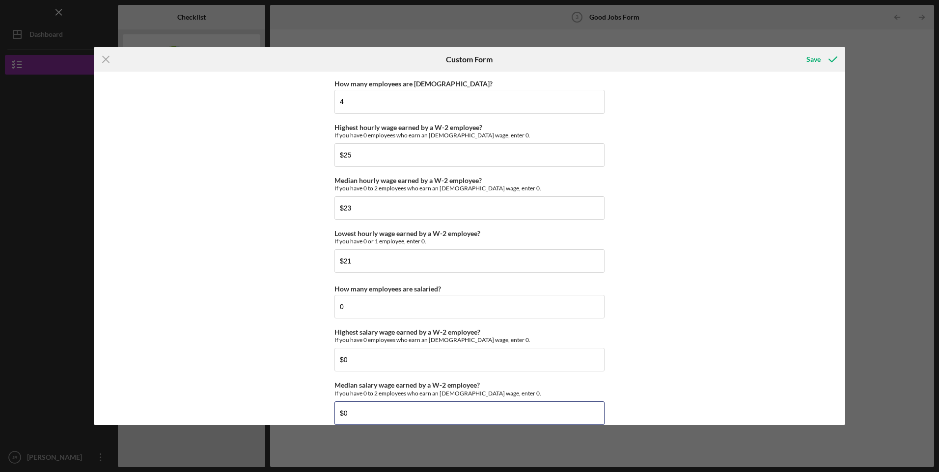
type input "$0"
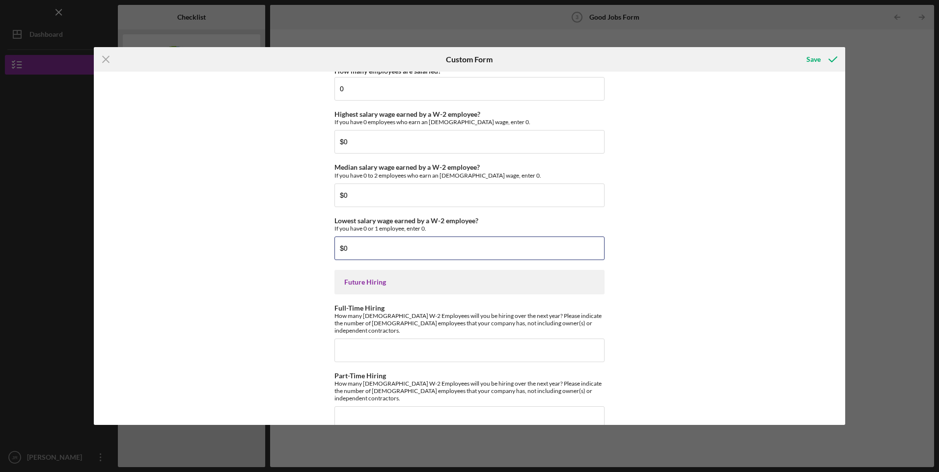
type input "$0"
type input "1"
type input "0"
click at [651, 302] on div "Good Jobs Form *Number of [DEMOGRAPHIC_DATA] Owner Employment Please input all …" at bounding box center [469, 249] width 751 height 354
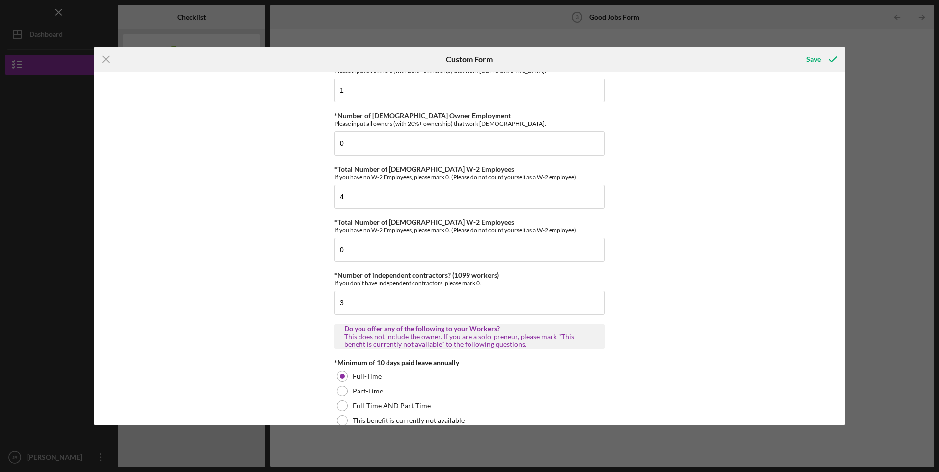
scroll to position [0, 0]
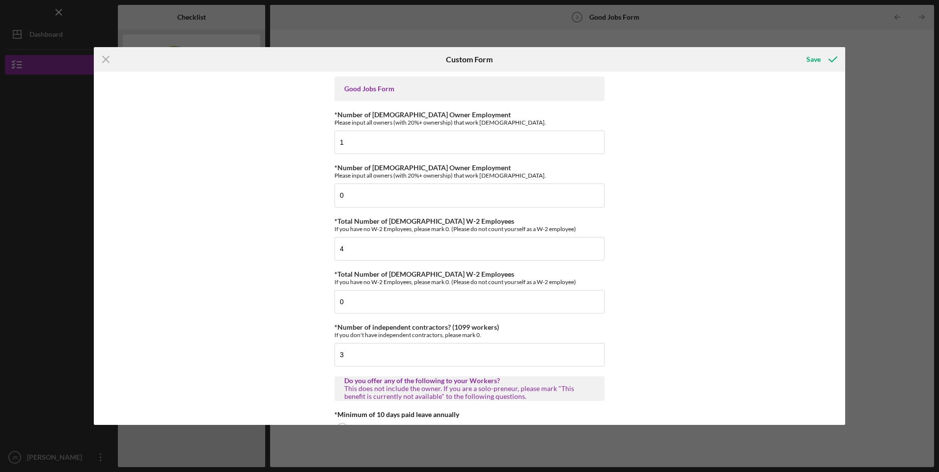
click at [810, 61] on div "Save" at bounding box center [813, 60] width 14 height 20
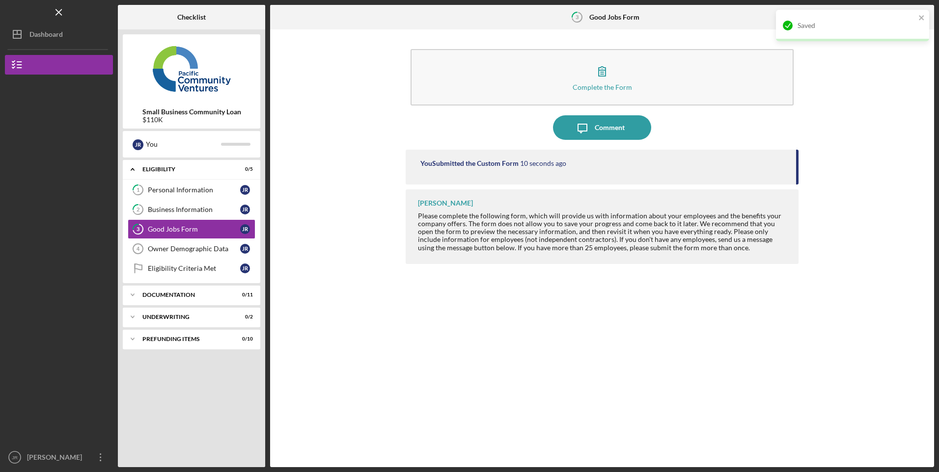
click at [188, 252] on div "Owner Demographic Data" at bounding box center [194, 249] width 92 height 8
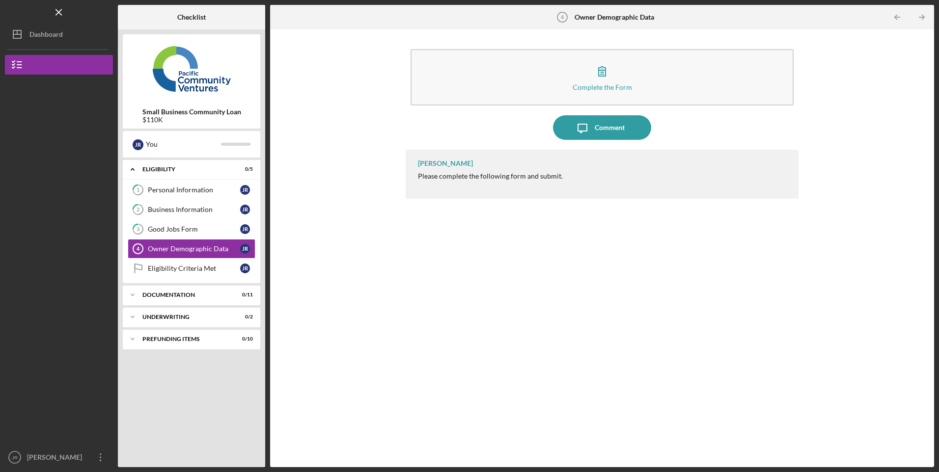
click at [617, 82] on button "Complete the Form Form" at bounding box center [602, 77] width 383 height 56
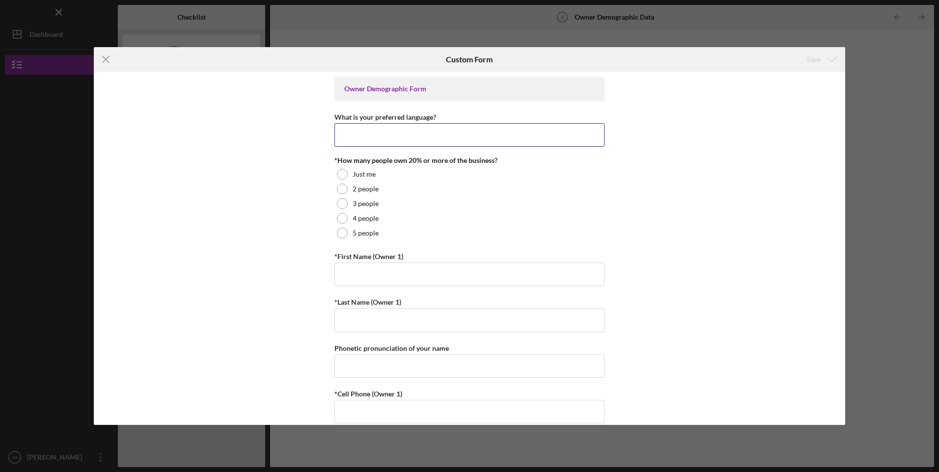
click at [402, 138] on input "What is your preferred language?" at bounding box center [469, 135] width 270 height 24
type input "English"
click at [341, 174] on div at bounding box center [342, 174] width 11 height 11
click at [410, 274] on input "*First Name (Owner 1)" at bounding box center [469, 275] width 270 height 24
type input "[PERSON_NAME]"
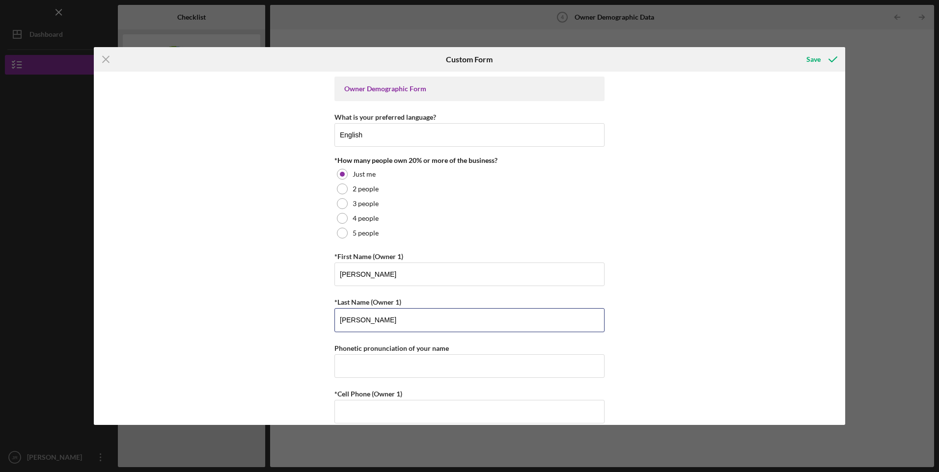
type input "[PERSON_NAME]"
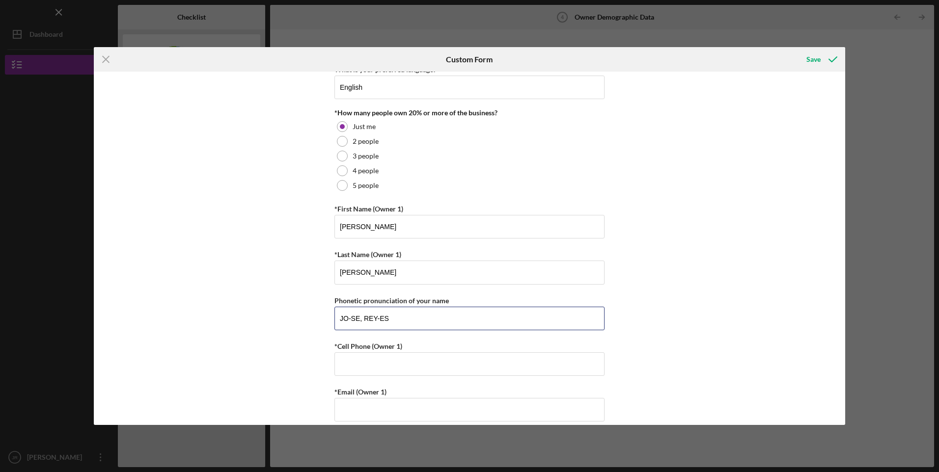
scroll to position [82, 0]
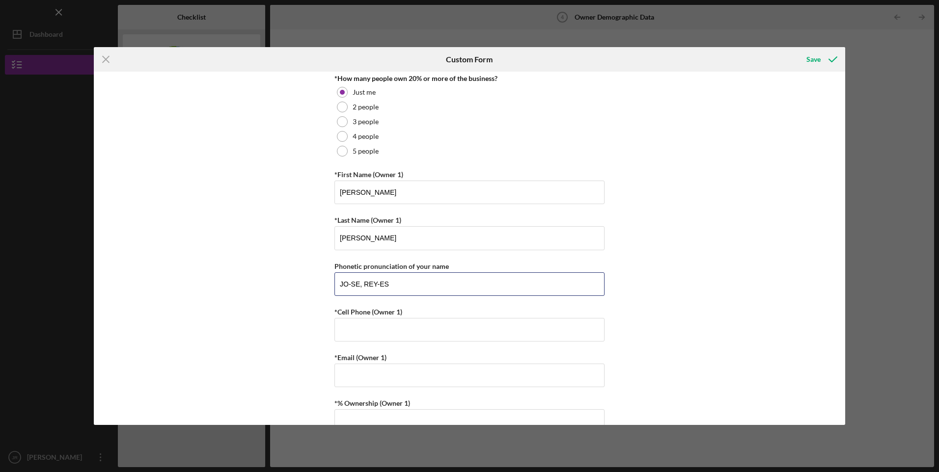
type input "JO-SE, REY-ES"
drag, startPoint x: 424, startPoint y: 328, endPoint x: 430, endPoint y: 324, distance: 7.0
click at [424, 328] on input "*Cell Phone (Owner 1)" at bounding box center [469, 330] width 270 height 24
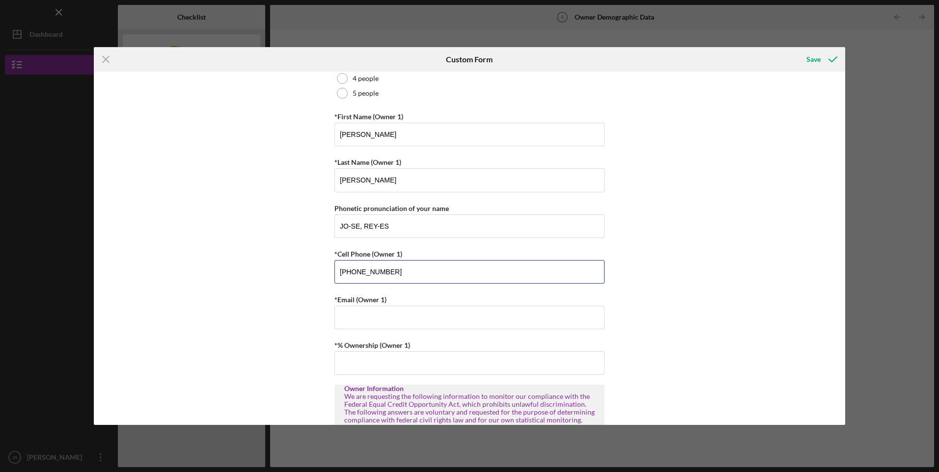
scroll to position [164, 0]
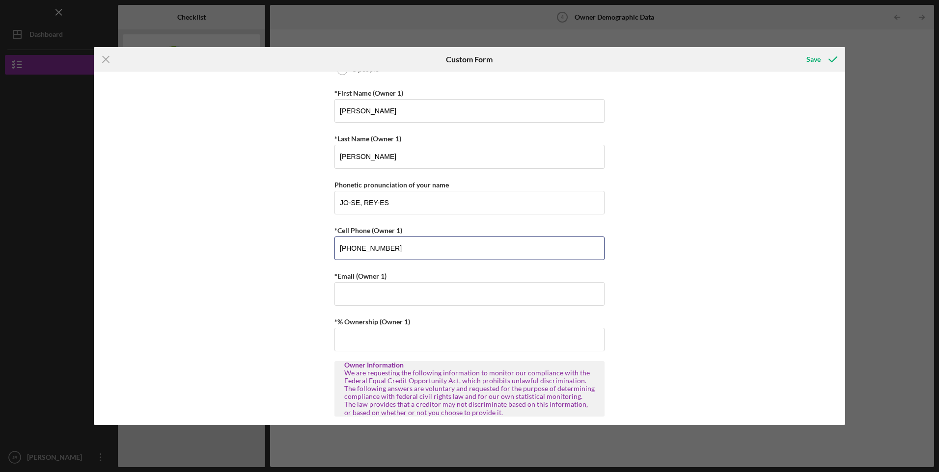
type input "[PHONE_NUMBER]"
click at [439, 296] on input "*Email (Owner 1)" at bounding box center [469, 294] width 270 height 24
type input "[EMAIL_ADDRESS][DOMAIN_NAME]"
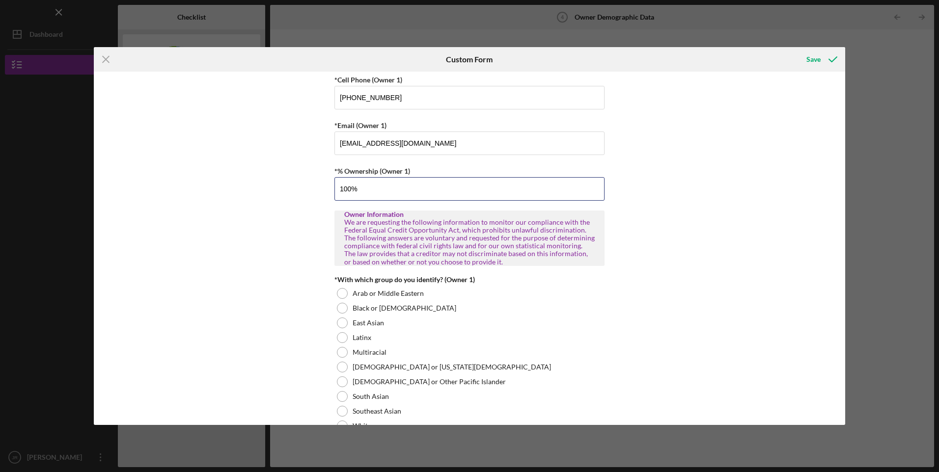
scroll to position [409, 0]
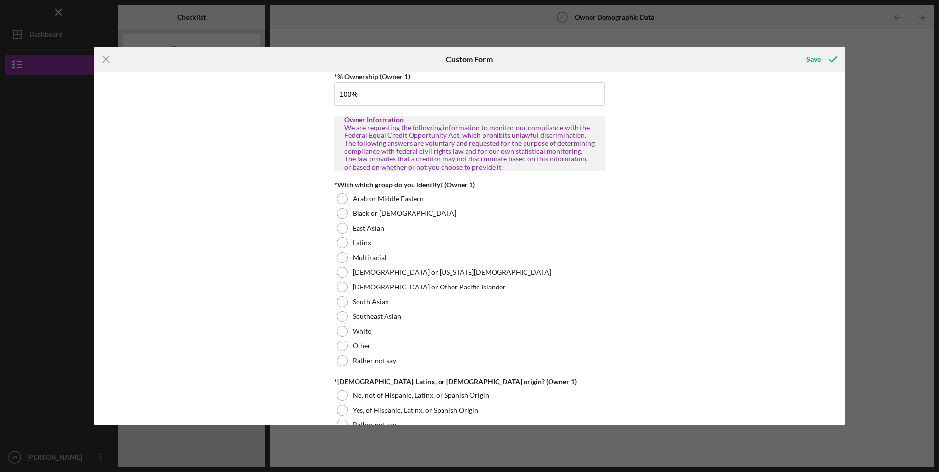
type input "100.00000%"
click at [342, 242] on div at bounding box center [342, 243] width 11 height 11
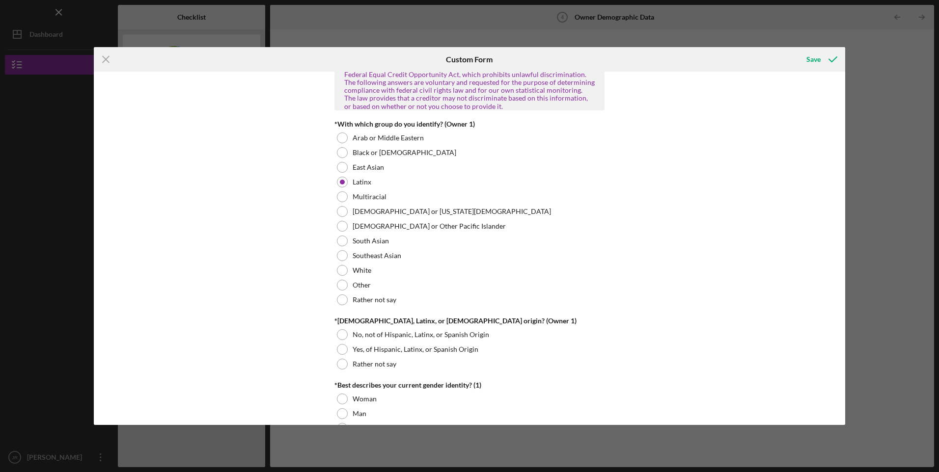
scroll to position [491, 0]
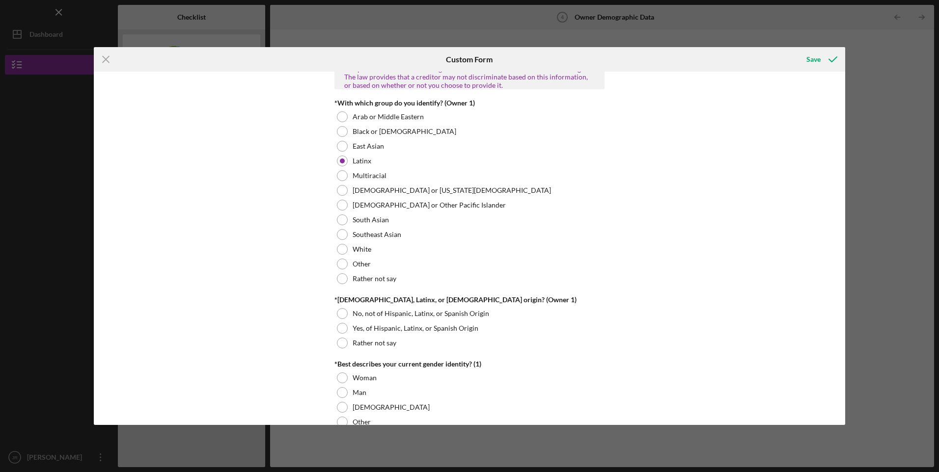
click at [337, 327] on div at bounding box center [342, 328] width 11 height 11
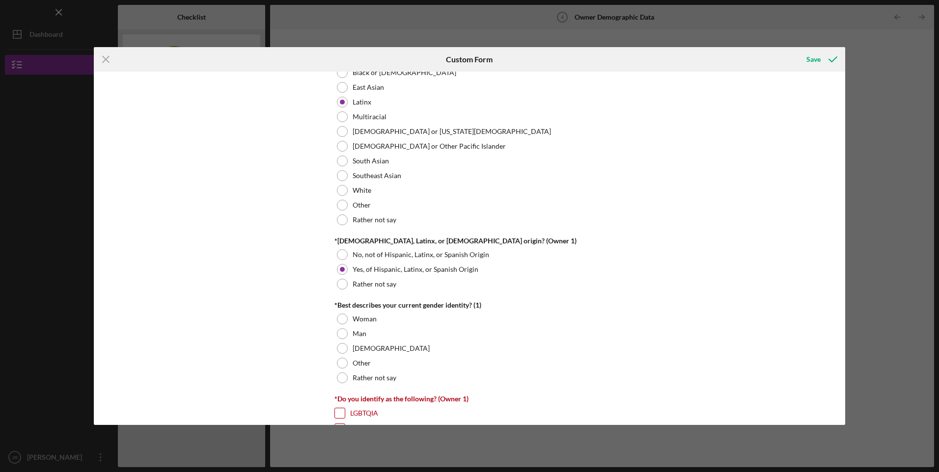
scroll to position [573, 0]
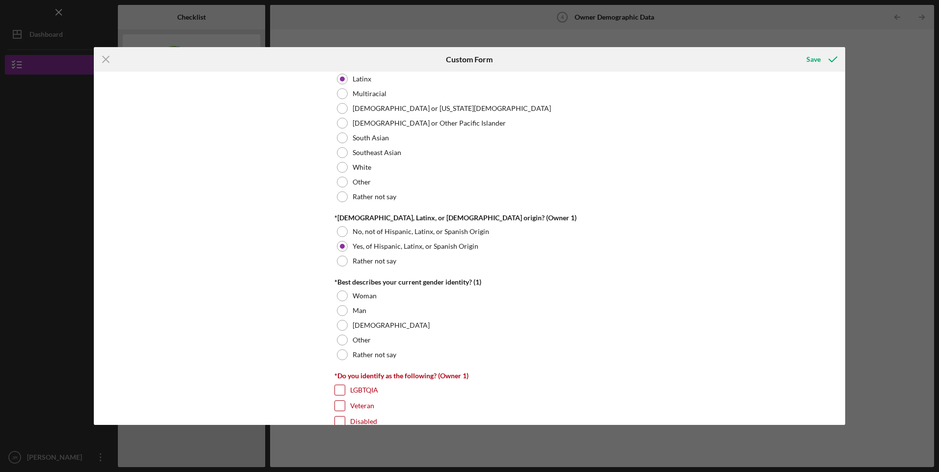
click at [338, 309] on div at bounding box center [342, 310] width 11 height 11
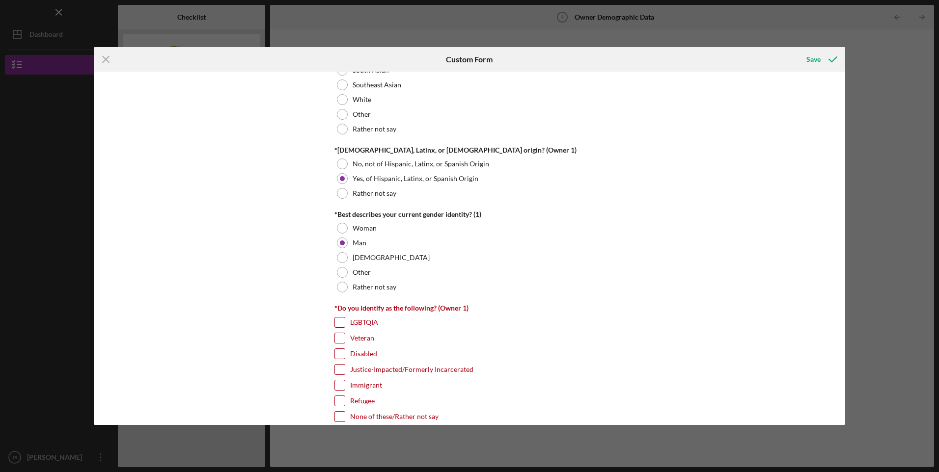
scroll to position [737, 0]
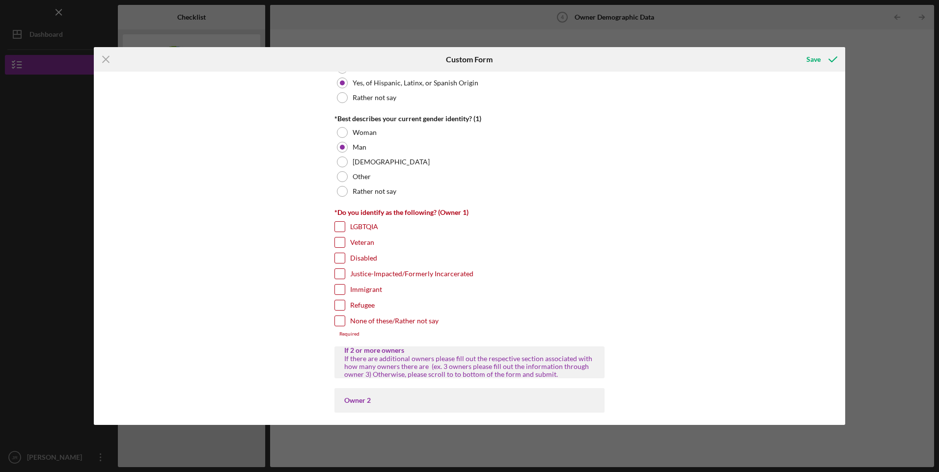
click at [338, 320] on input "None of these/Rather not say" at bounding box center [340, 321] width 10 height 10
checkbox input "true"
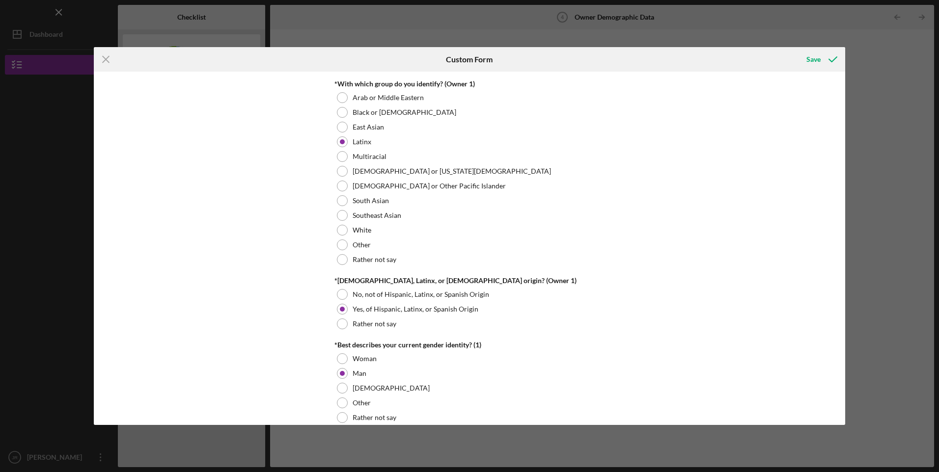
scroll to position [0, 0]
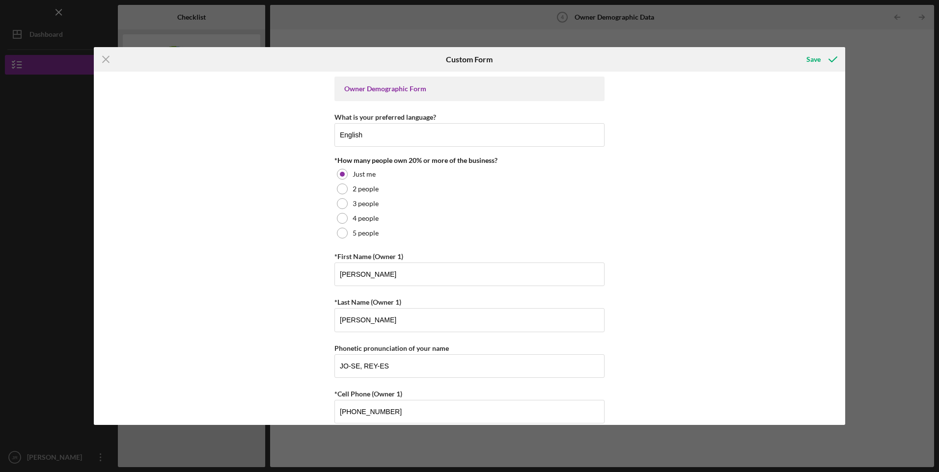
click at [817, 59] on div "Save" at bounding box center [813, 60] width 14 height 20
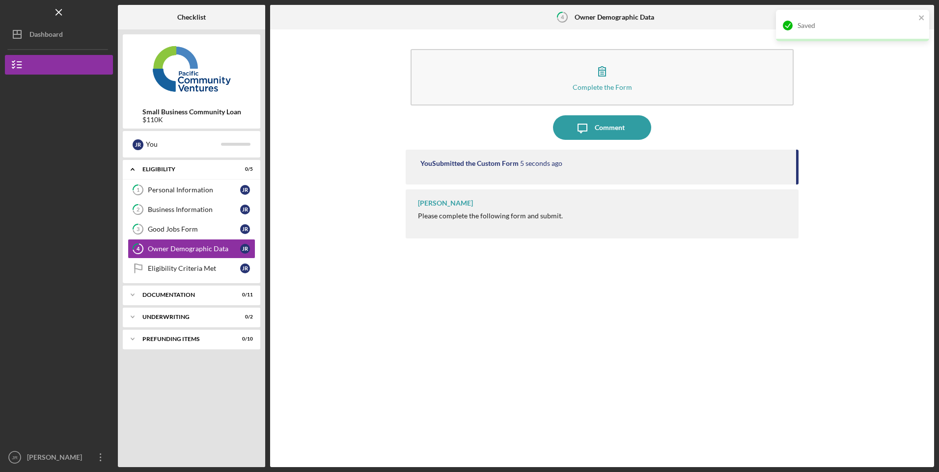
click at [193, 271] on div "Eligibility Criteria Met" at bounding box center [194, 269] width 92 height 8
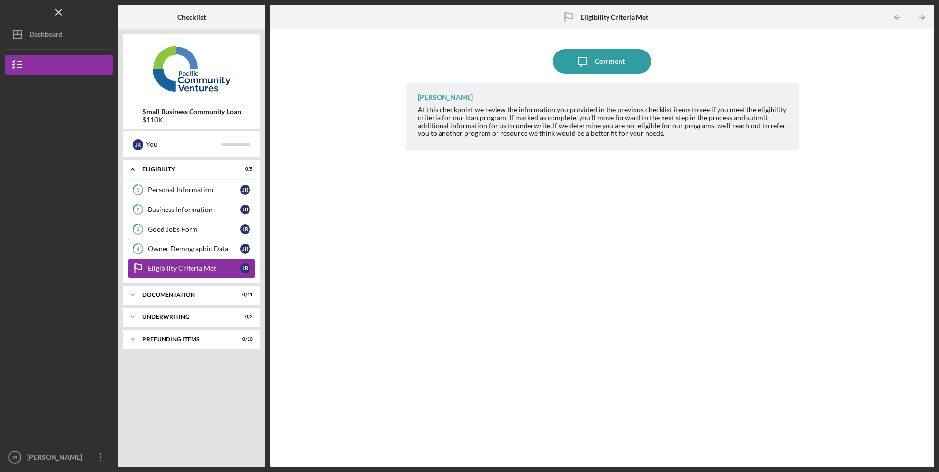
click at [602, 59] on div "Comment" at bounding box center [610, 61] width 30 height 25
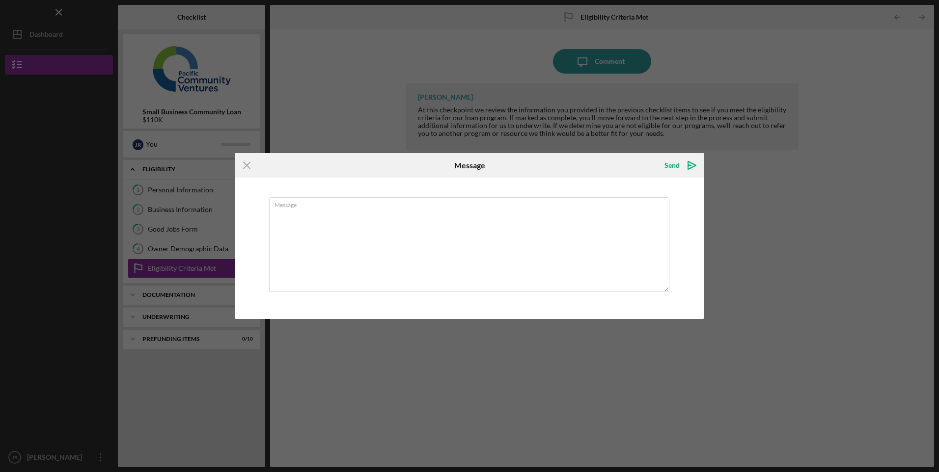
click at [516, 226] on textarea "Message" at bounding box center [469, 244] width 400 height 95
type textarea "All Items completed"
click at [680, 165] on icon "Icon/icon-invite-send" at bounding box center [692, 165] width 25 height 25
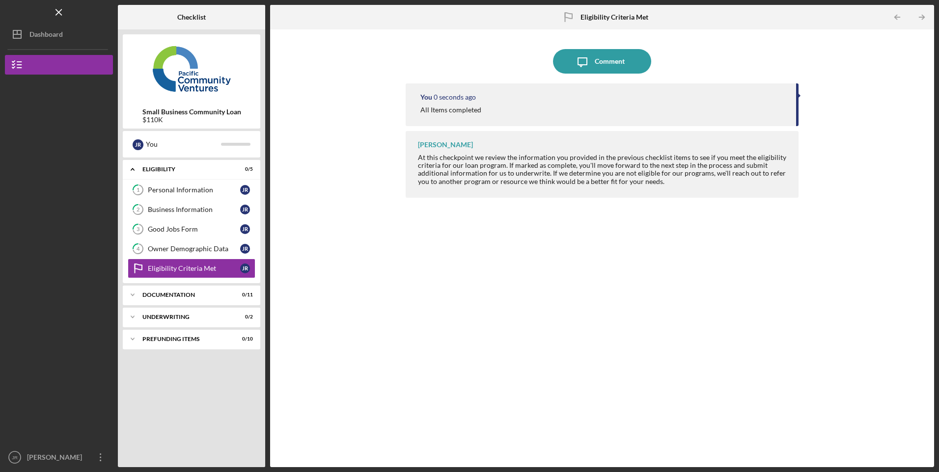
click at [634, 338] on div "You 0 seconds ago All Items completed [PERSON_NAME] At this checkpoint we revie…" at bounding box center [602, 267] width 392 height 369
click at [48, 452] on div "[PERSON_NAME]" at bounding box center [57, 459] width 64 height 22
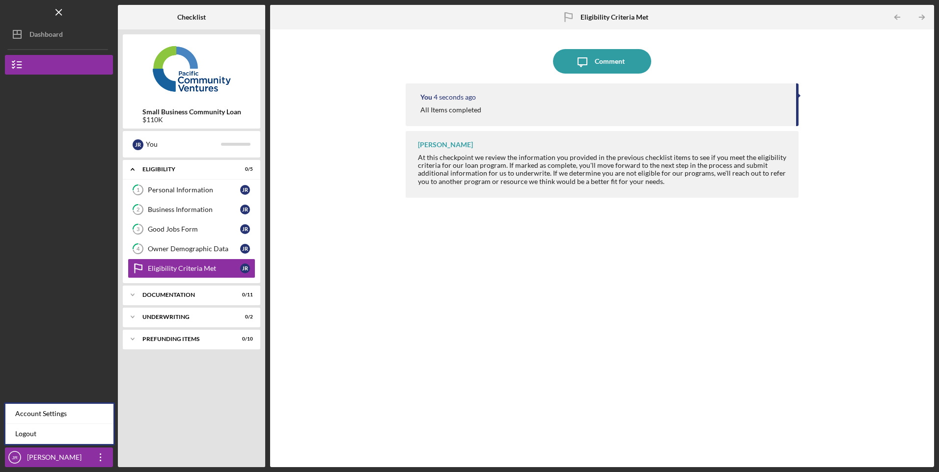
click at [33, 434] on link "Logout" at bounding box center [59, 434] width 108 height 20
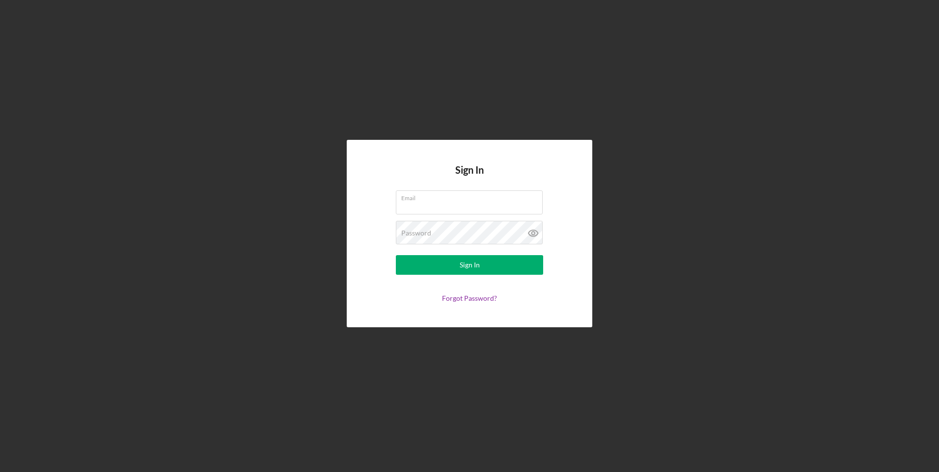
type input "[EMAIL_ADDRESS][DOMAIN_NAME]"
